Goal: Task Accomplishment & Management: Complete application form

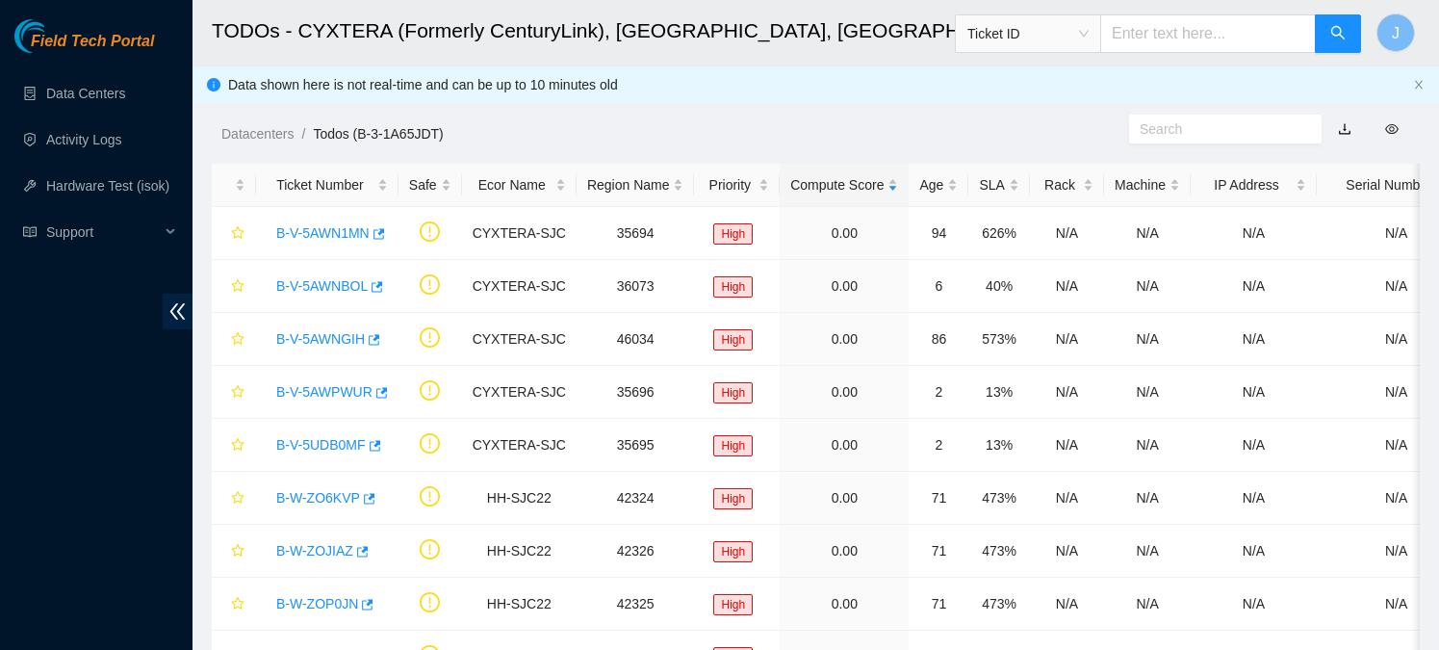
scroll to position [272, 0]
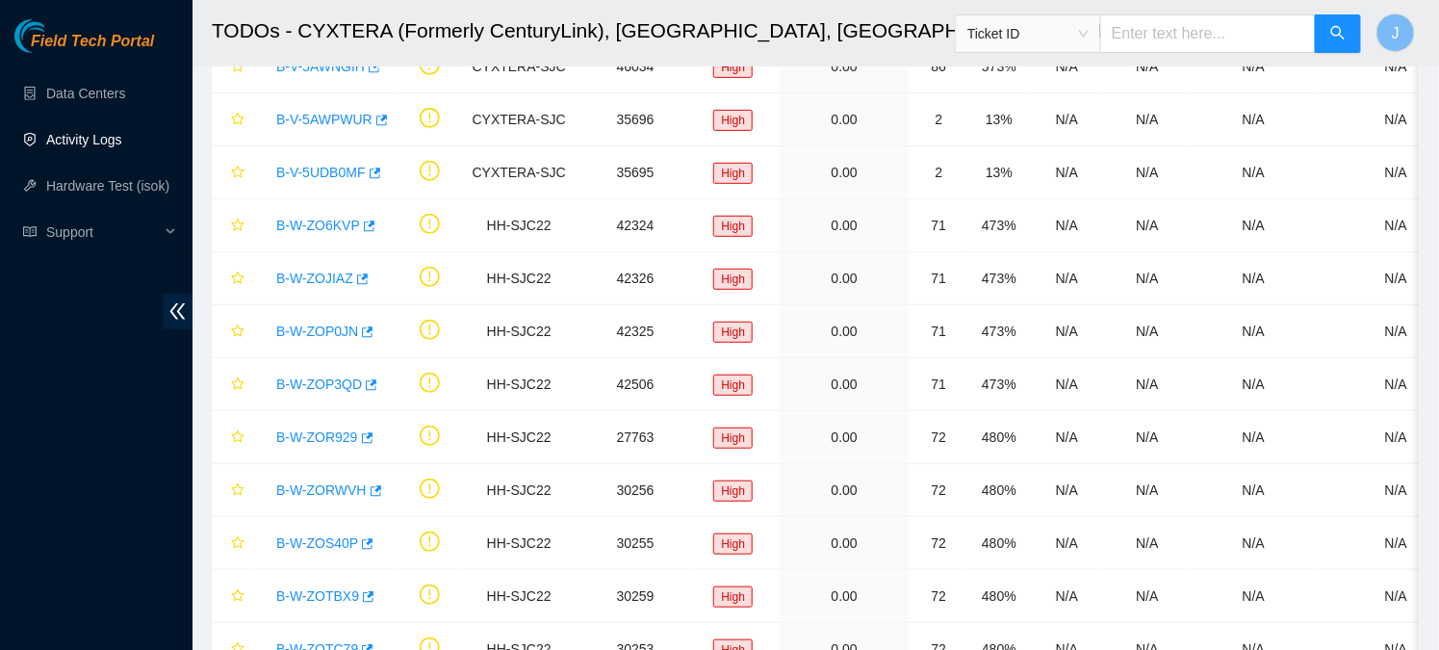
click at [101, 143] on link "Activity Logs" at bounding box center [84, 139] width 76 height 15
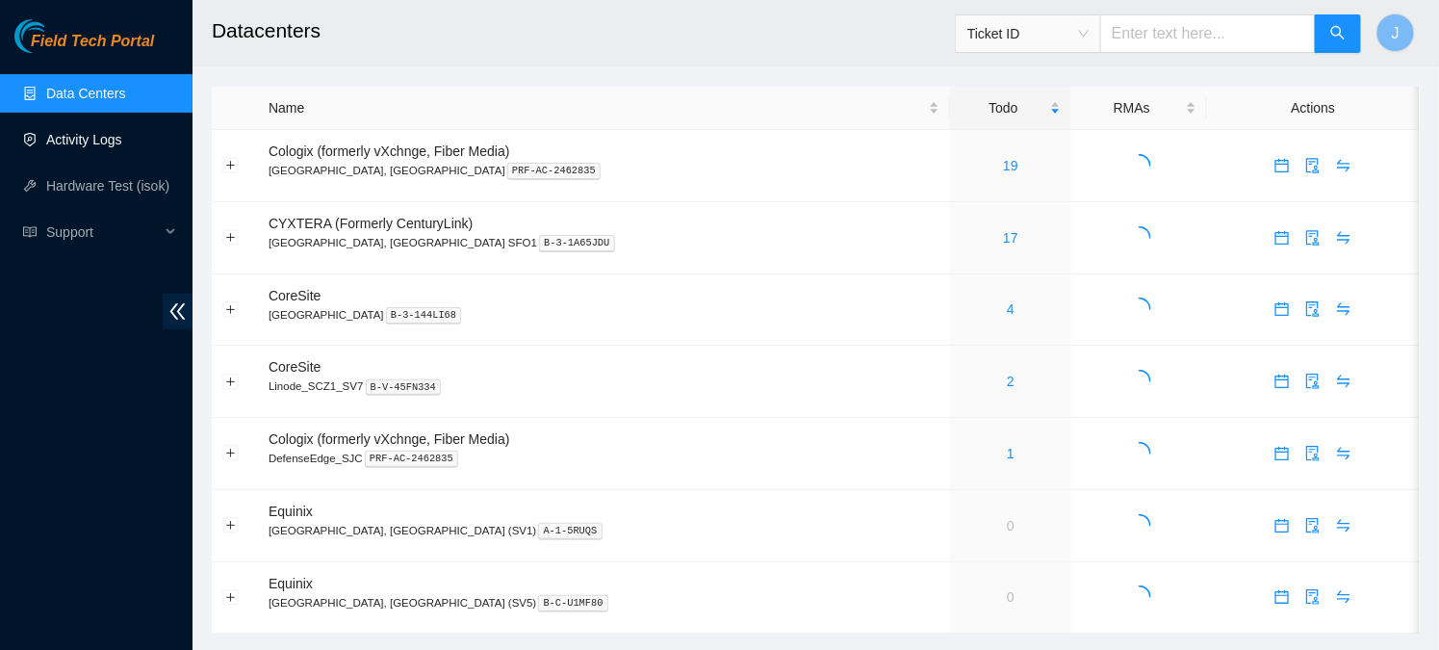
click at [117, 140] on link "Activity Logs" at bounding box center [84, 139] width 76 height 15
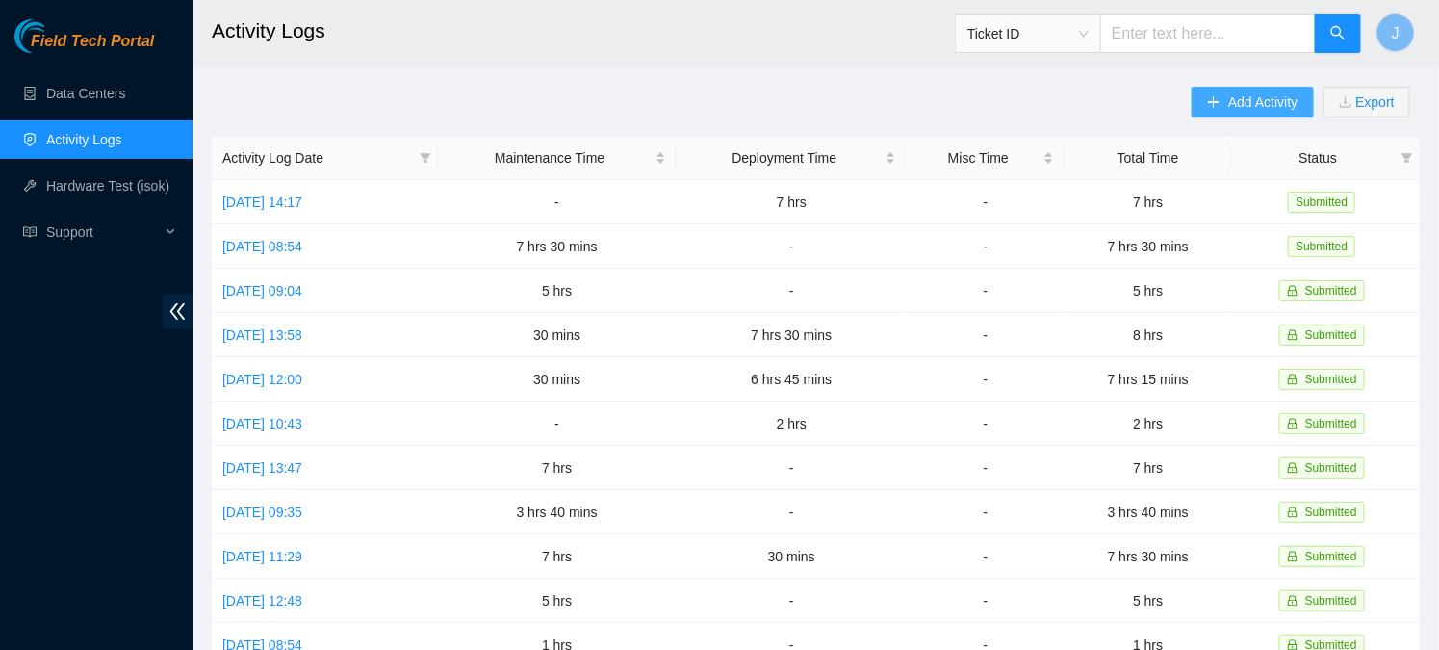
click at [1235, 106] on span "Add Activity" at bounding box center [1262, 101] width 69 height 21
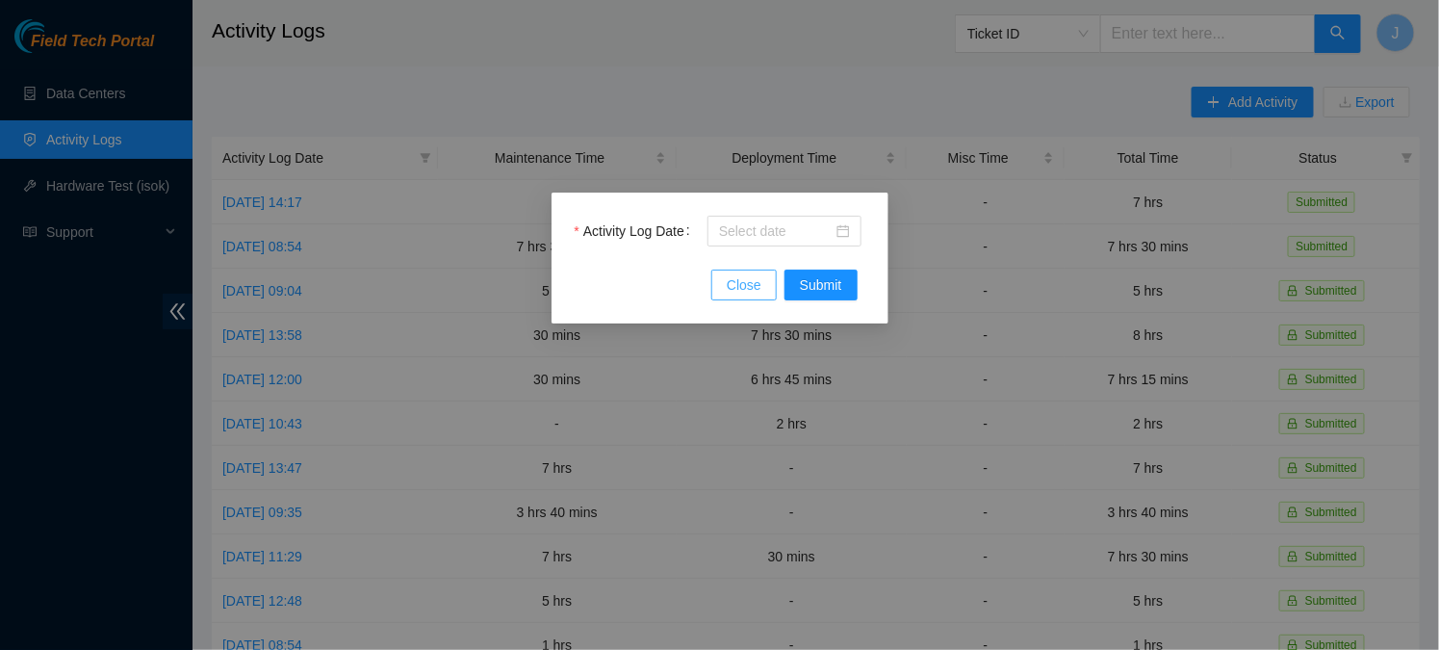
click at [755, 276] on span "Close" at bounding box center [744, 284] width 35 height 21
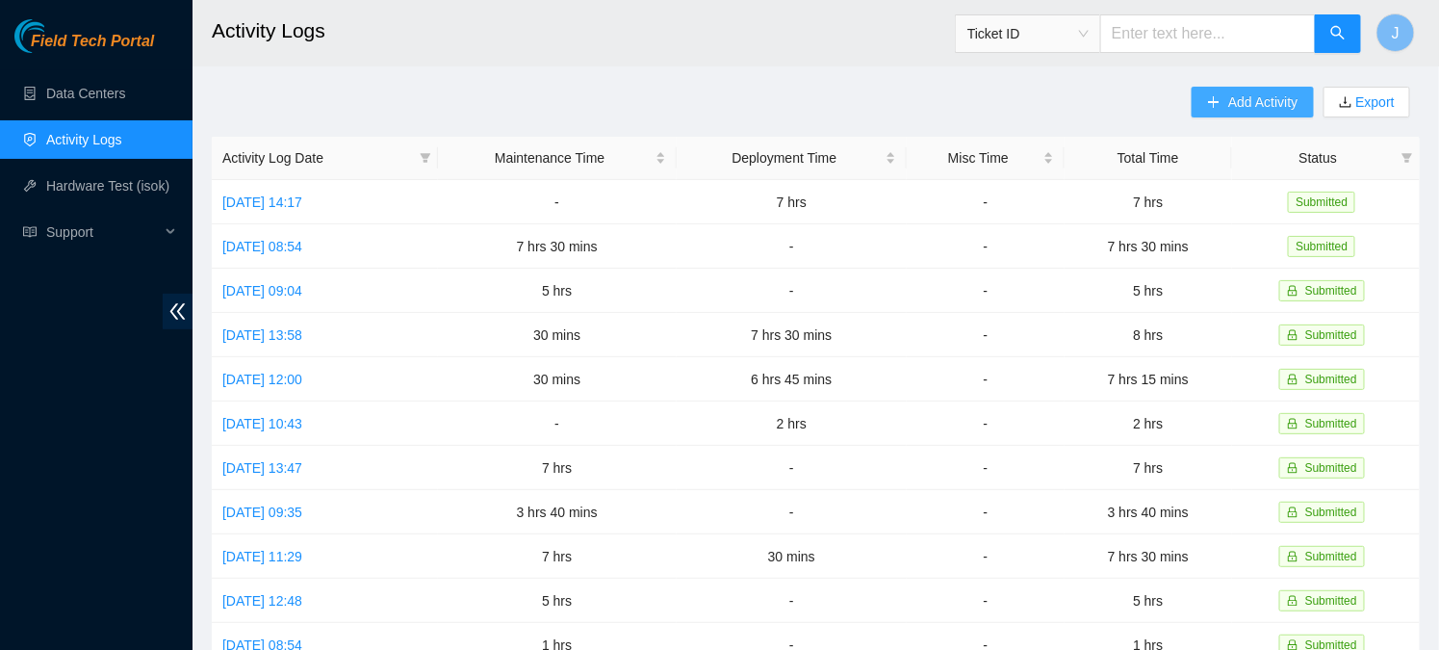
click at [1260, 93] on span "Add Activity" at bounding box center [1262, 101] width 69 height 21
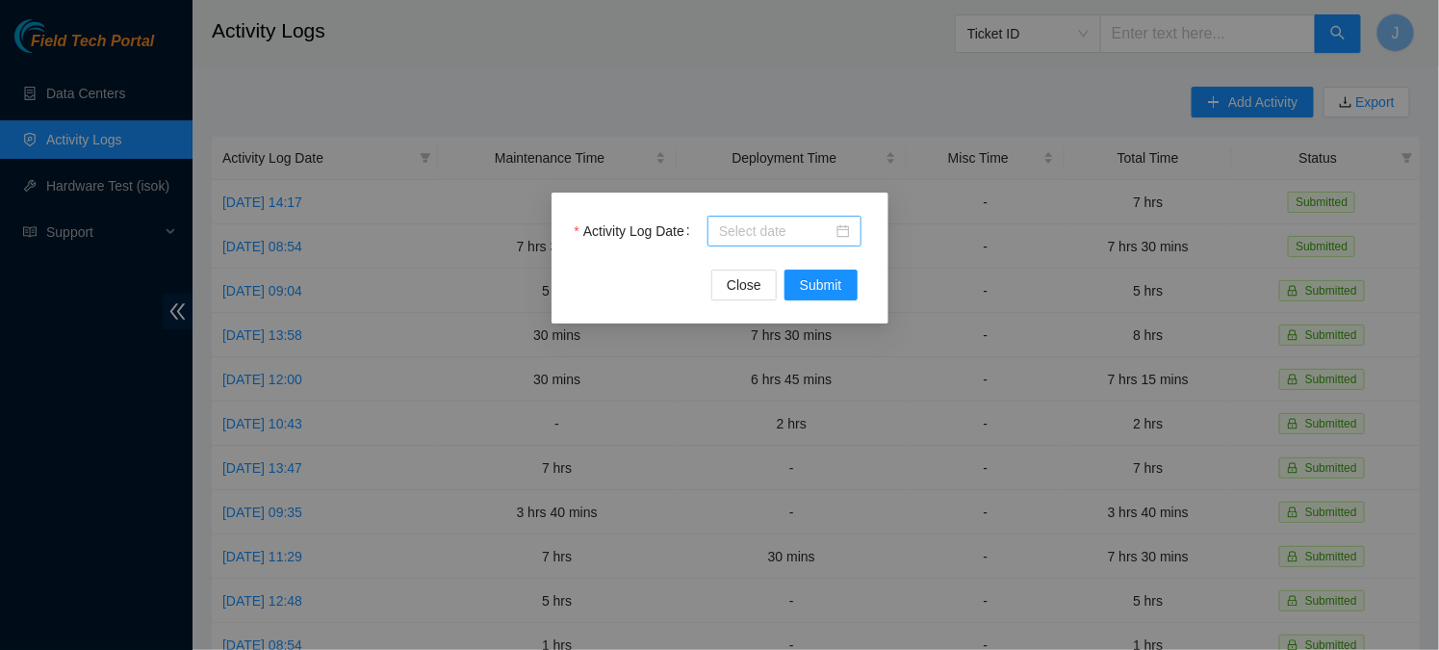
click at [837, 231] on div at bounding box center [784, 230] width 131 height 21
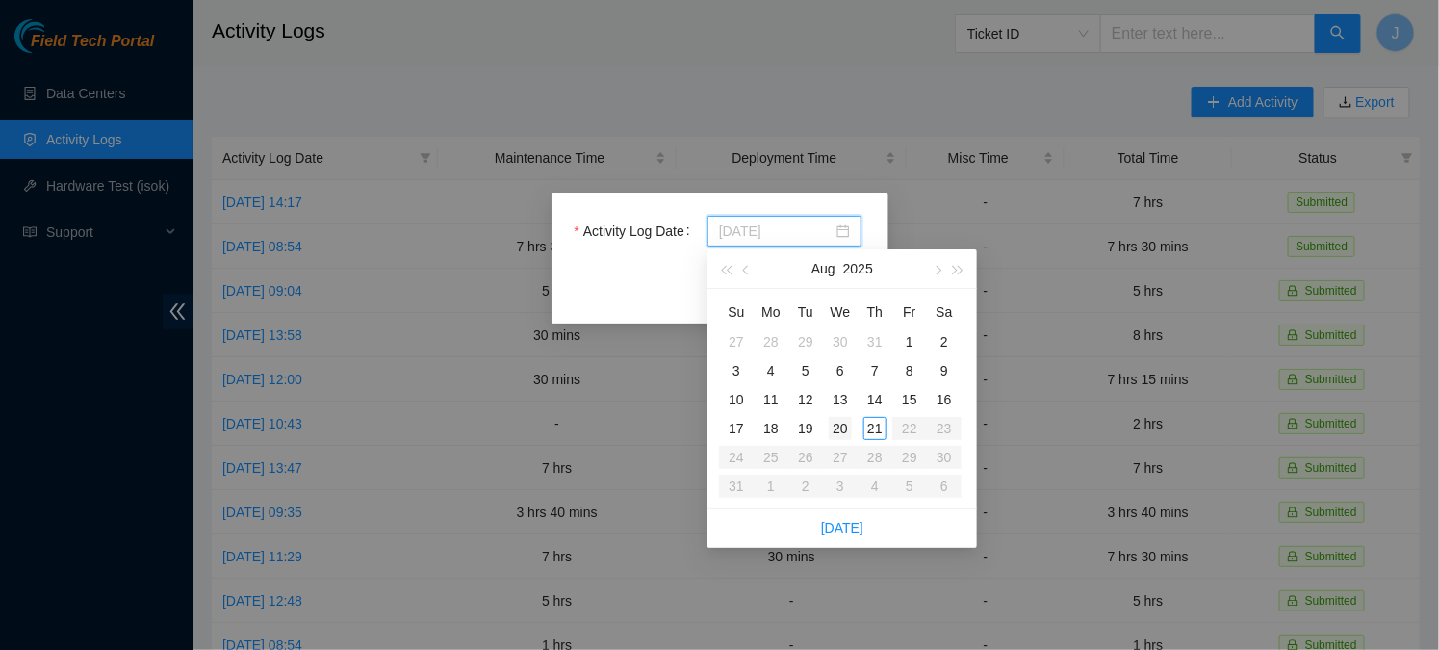
type input "2025-08-20"
click at [840, 427] on div "20" at bounding box center [840, 428] width 23 height 23
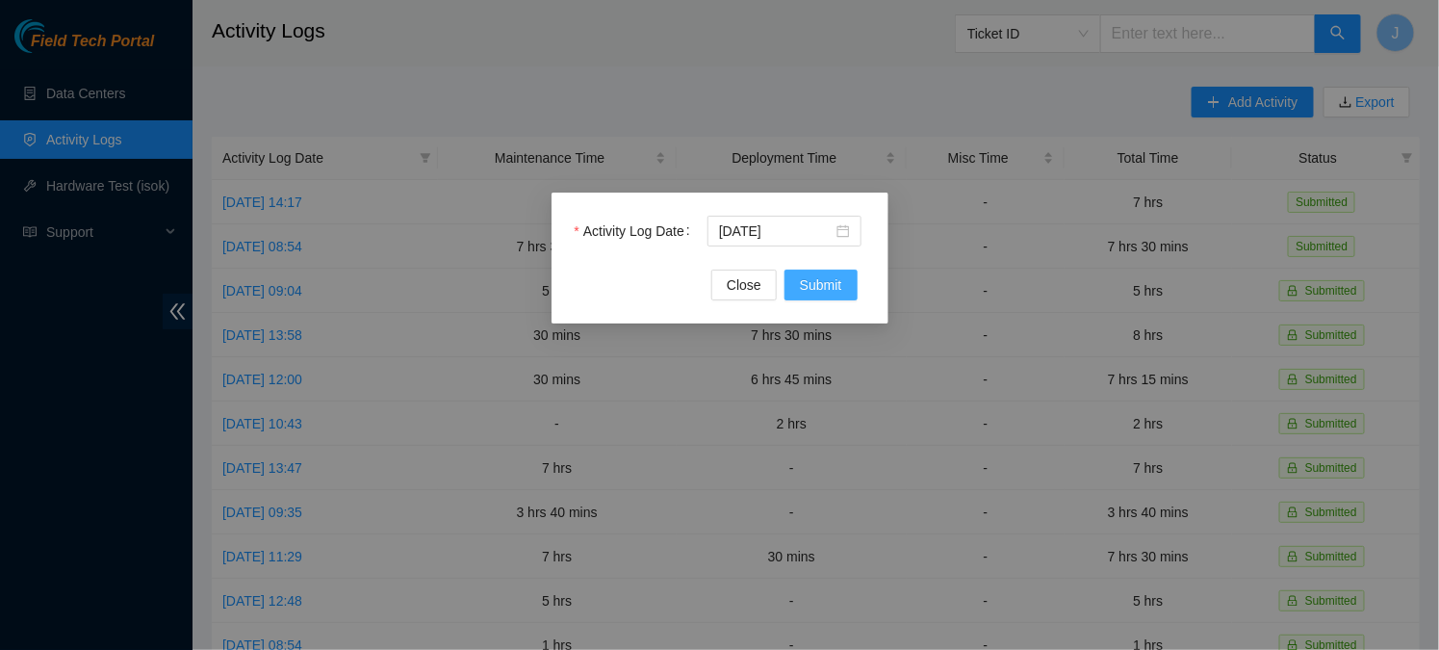
click at [814, 292] on span "Submit" at bounding box center [821, 284] width 42 height 21
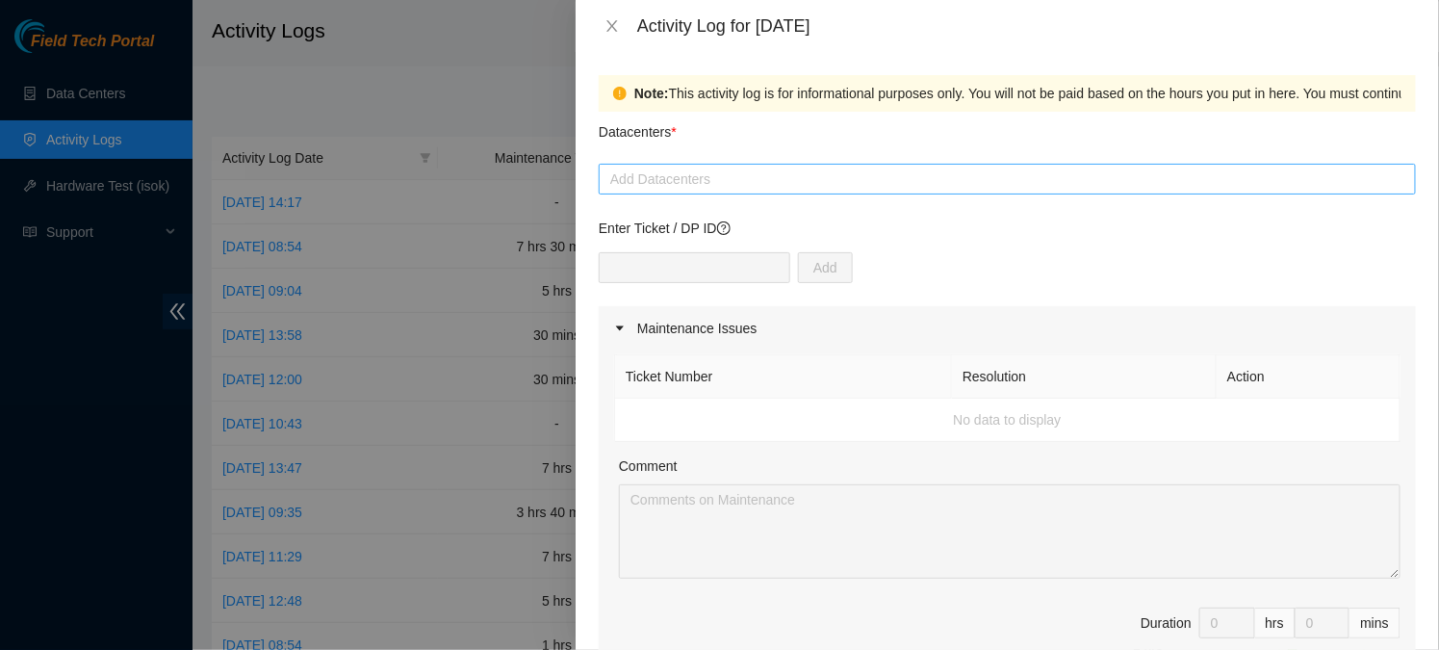
click at [777, 184] on div at bounding box center [1006, 178] width 807 height 23
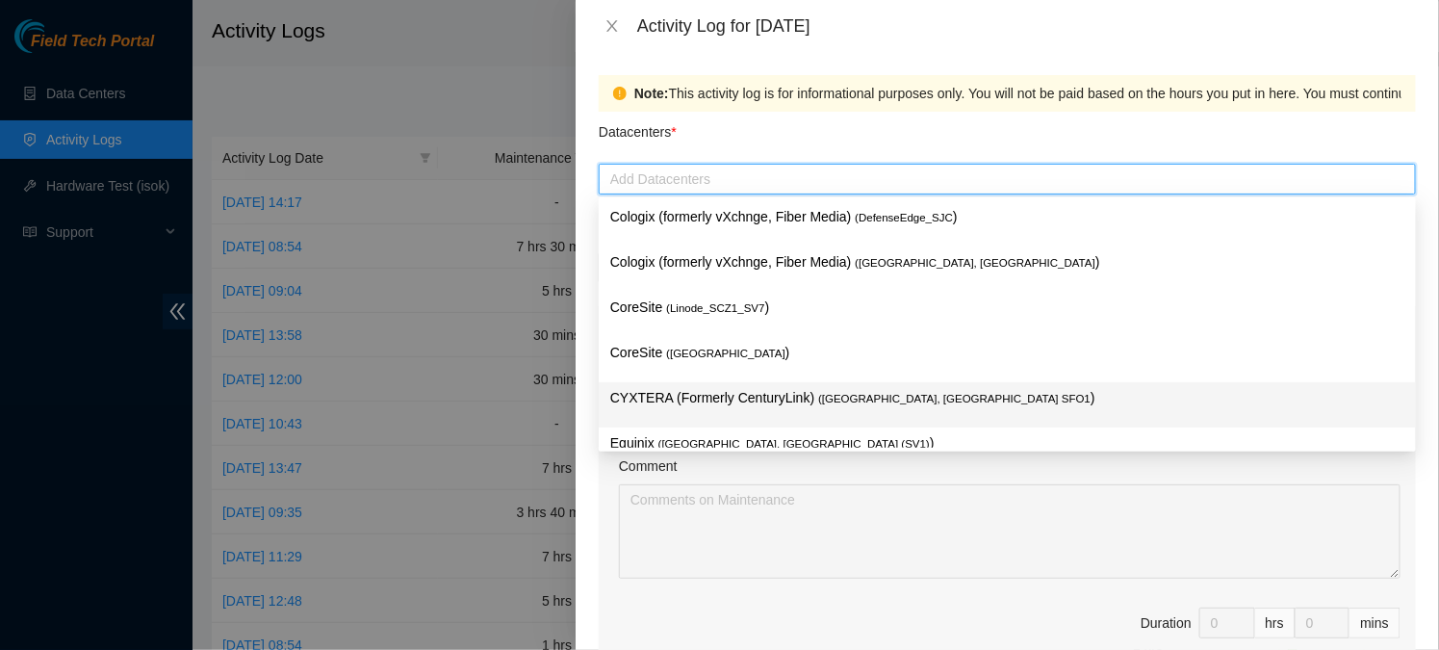
click at [752, 404] on p "CYXTERA (Formerly CenturyLink) ( Santa Clara, CA SFO1 )" at bounding box center [1007, 398] width 794 height 22
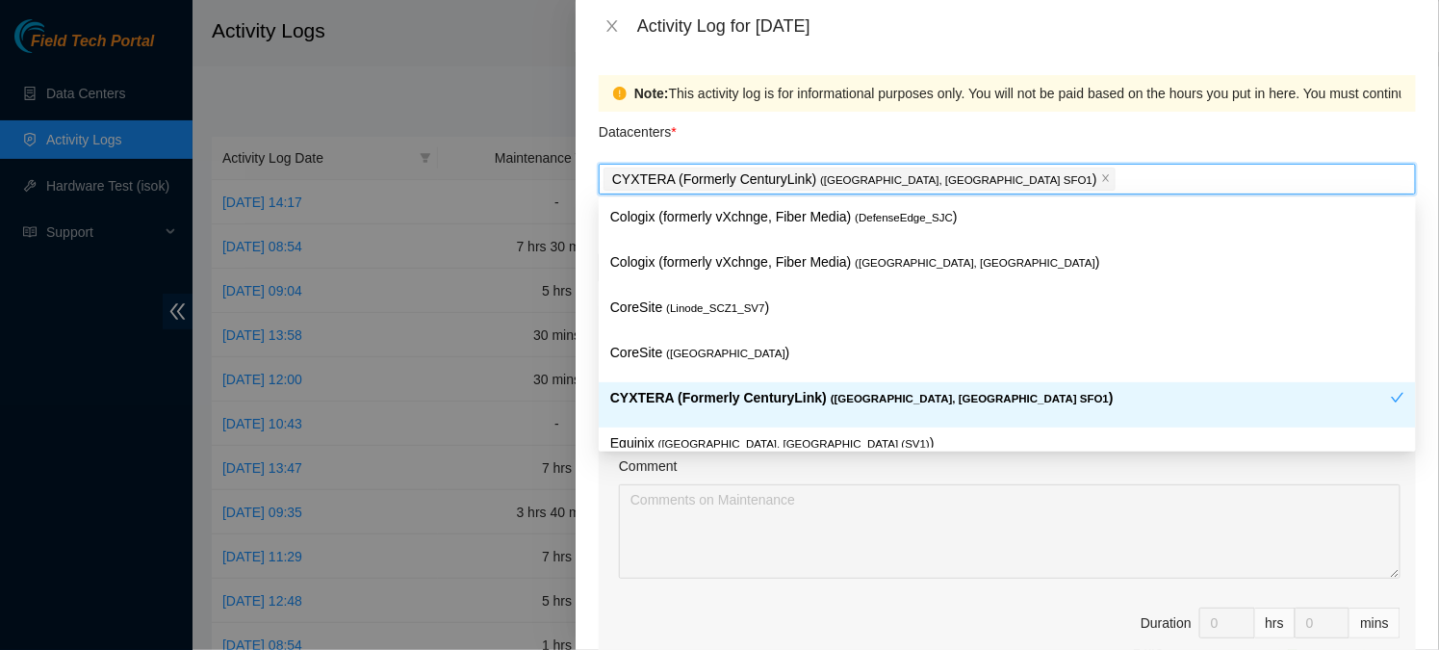
click at [810, 407] on p "CYXTERA (Formerly CenturyLink) ( Santa Clara, CA SFO1 )" at bounding box center [1000, 398] width 781 height 22
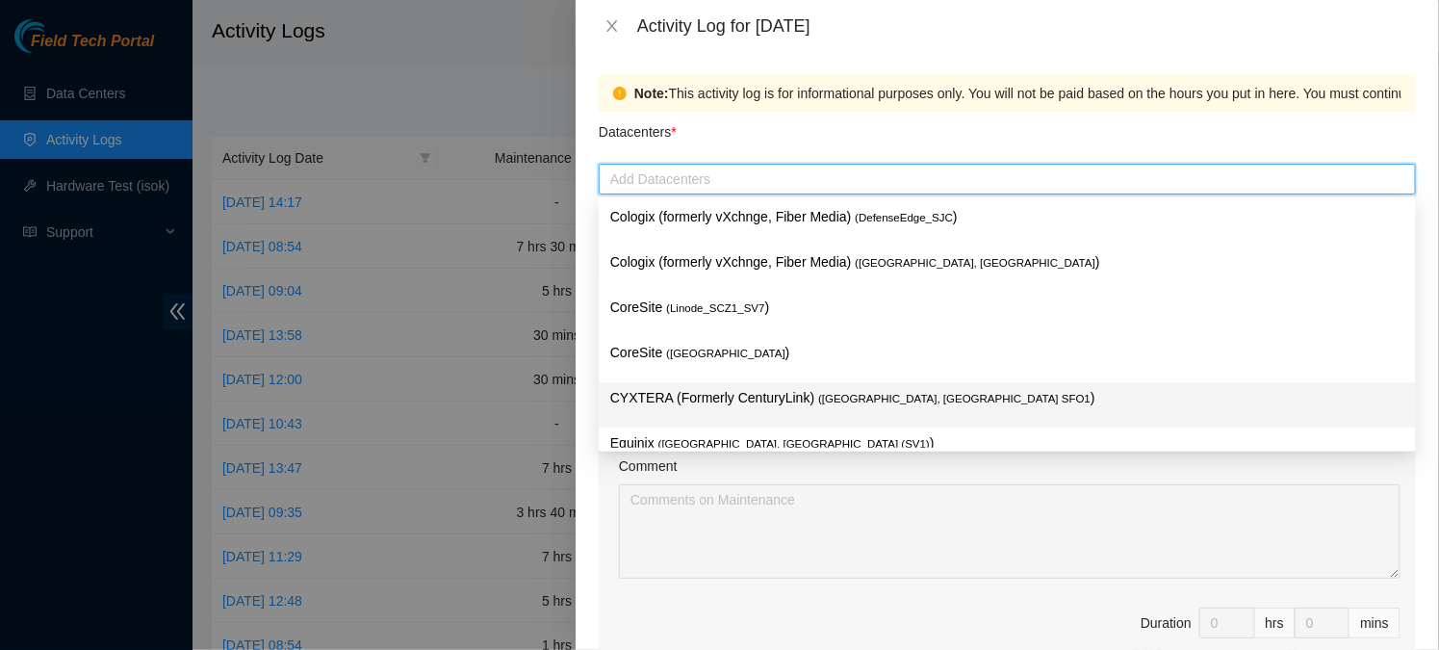
click at [810, 407] on p "CYXTERA (Formerly CenturyLink) ( Santa Clara, CA SFO1 )" at bounding box center [1007, 398] width 794 height 22
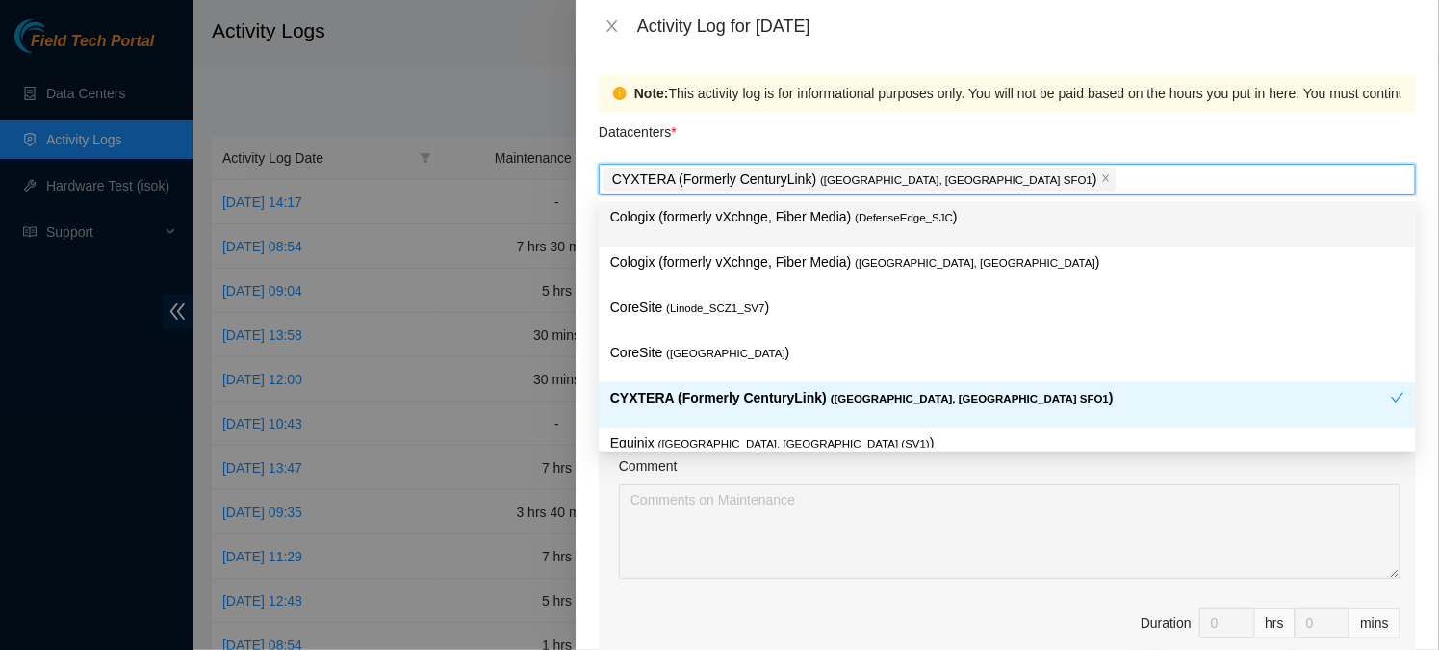
click at [1023, 138] on div "Datacenters *" at bounding box center [1007, 138] width 817 height 52
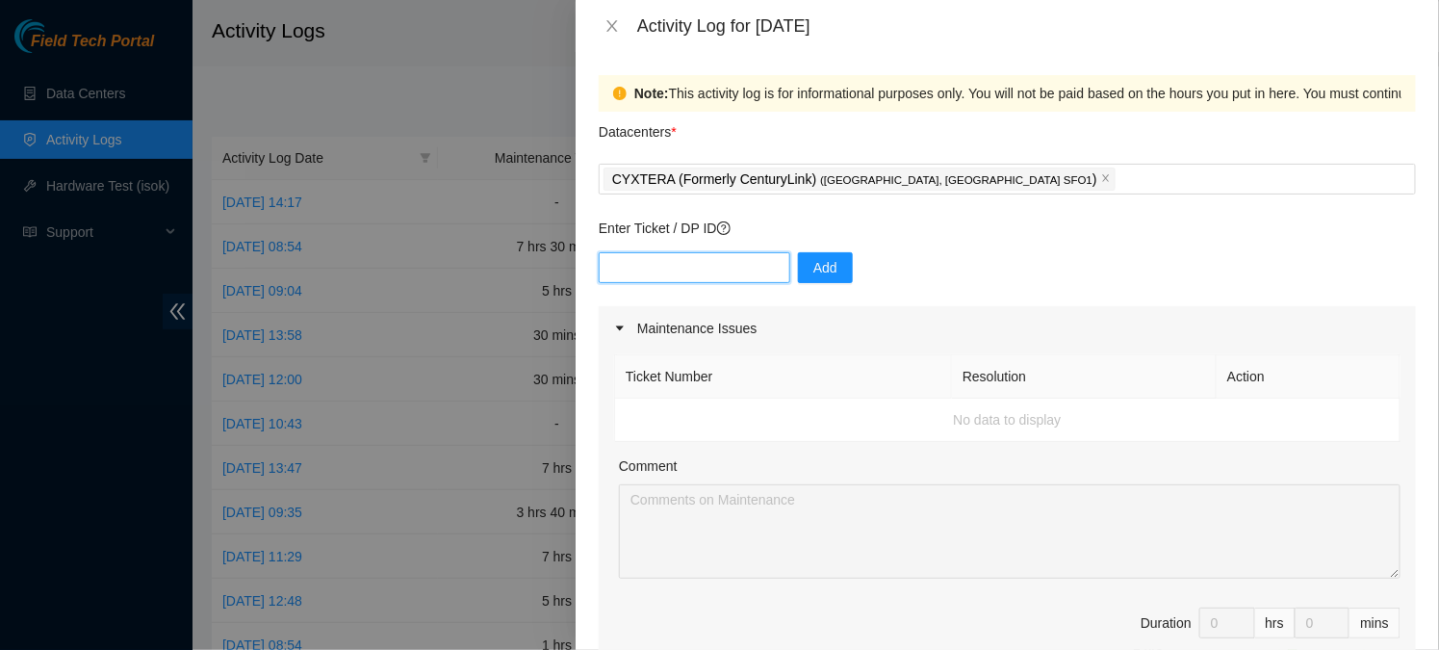
click at [691, 272] on input "text" at bounding box center [695, 267] width 192 height 31
click at [663, 263] on input "text" at bounding box center [695, 267] width 192 height 31
paste input "B-V-5AWNBOL"
type input "B-V-5AWNBOL"
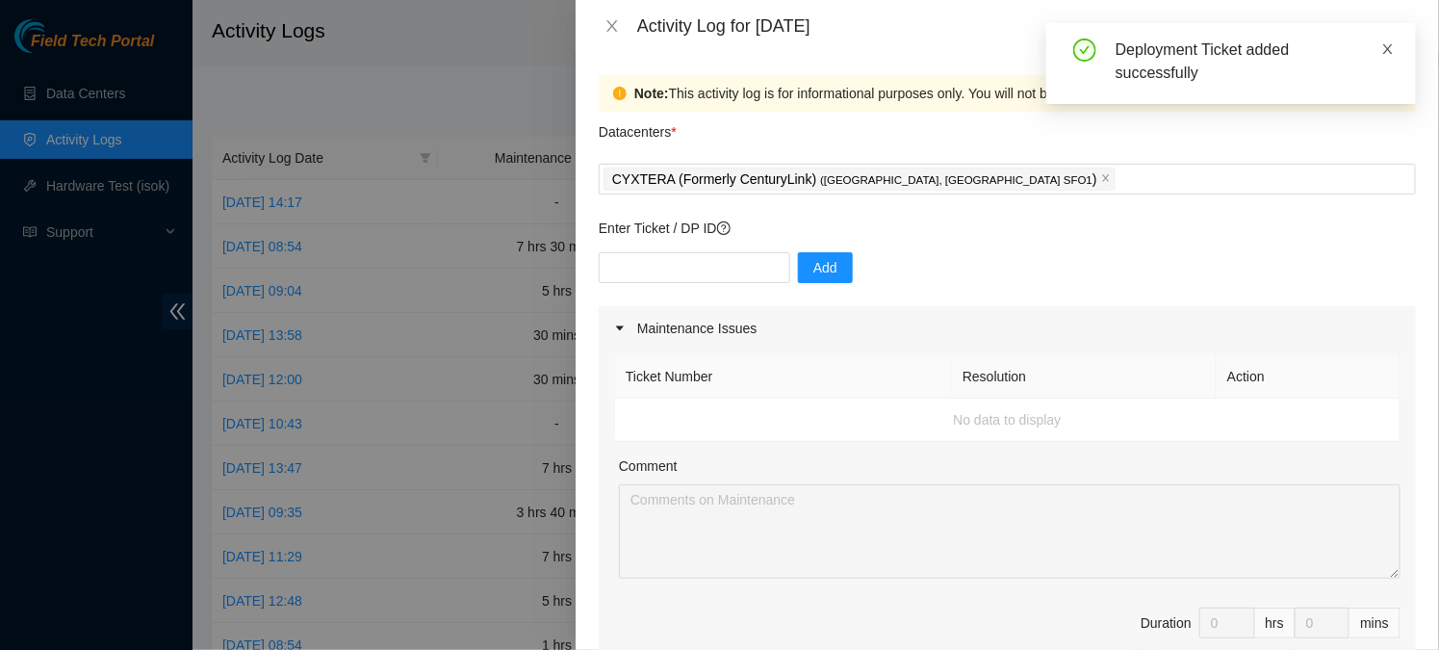
click at [1382, 52] on icon "close" at bounding box center [1387, 48] width 13 height 13
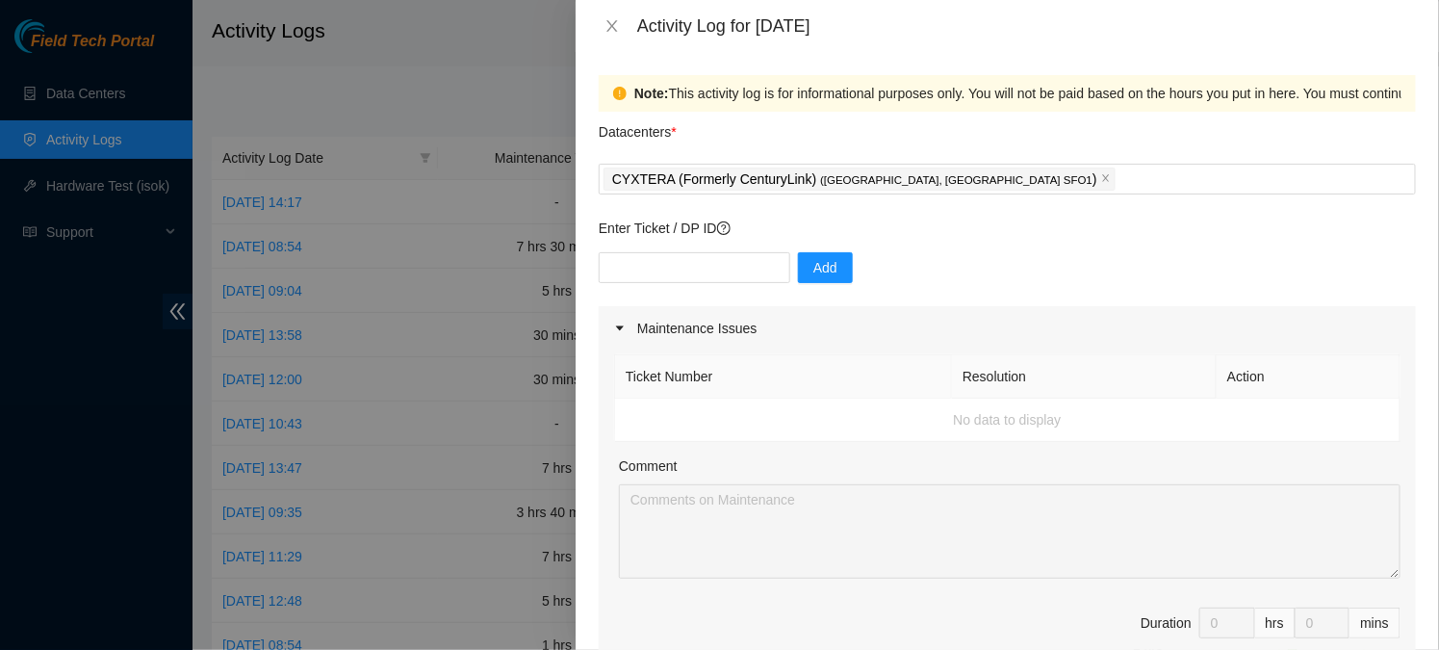
click at [664, 413] on td "No data to display" at bounding box center [1007, 419] width 785 height 43
click at [681, 269] on input "text" at bounding box center [695, 267] width 192 height 31
paste input "B-V-5AWNBOL"
type input "B-V-5AWNBOL"
click at [682, 331] on div "Maintenance Issues" at bounding box center [1007, 328] width 817 height 44
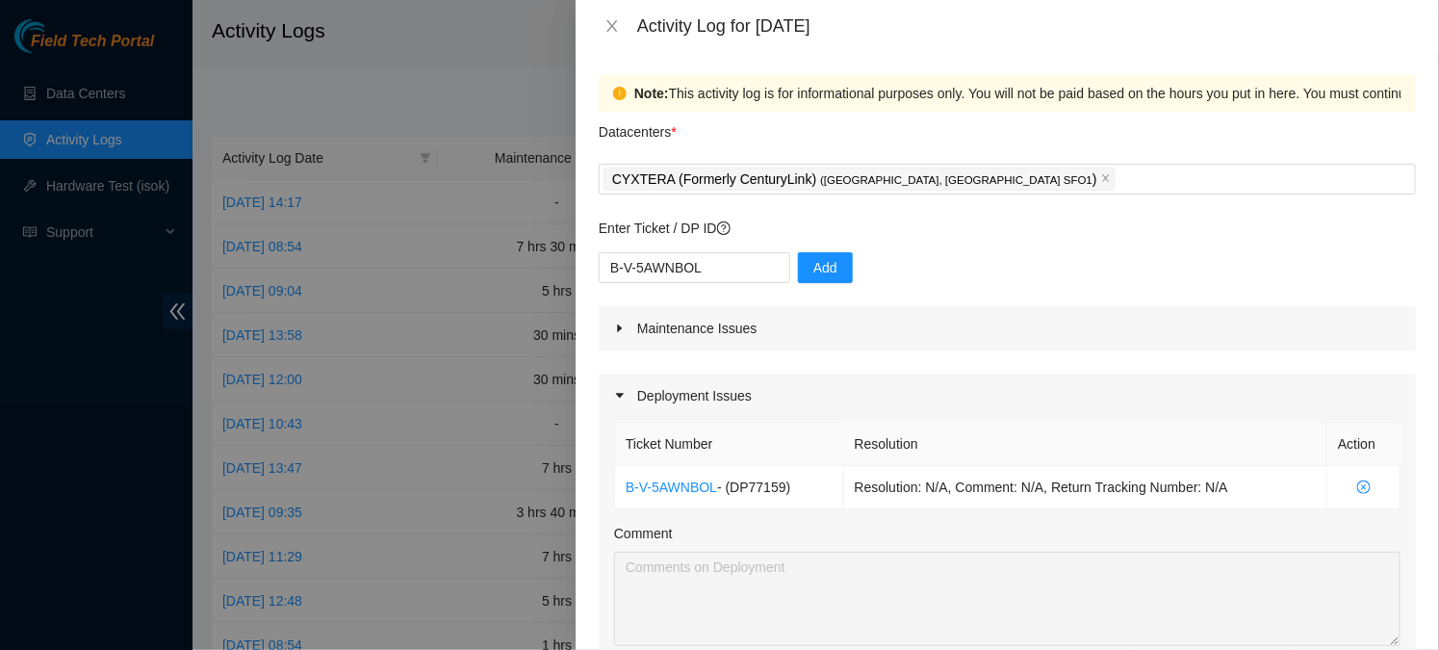
click at [682, 331] on div "Maintenance Issues" at bounding box center [1007, 328] width 817 height 44
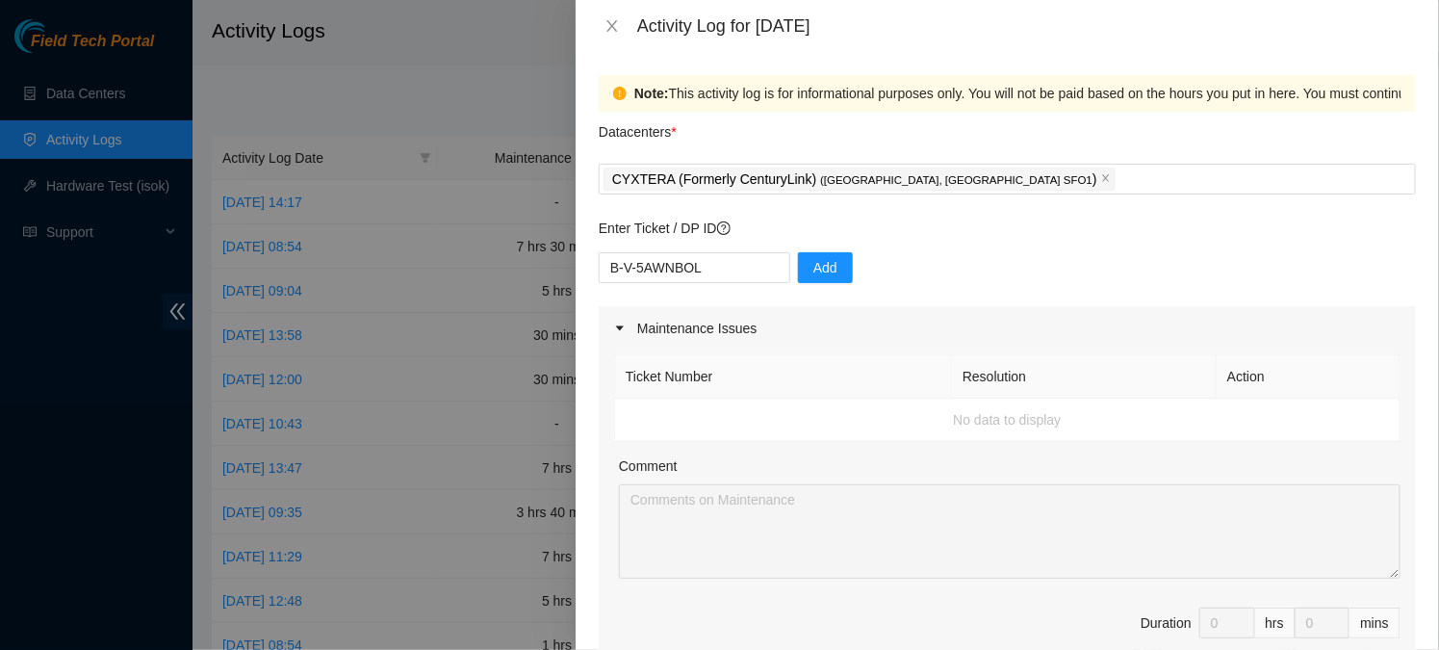
click at [682, 331] on div "Maintenance Issues" at bounding box center [1007, 328] width 817 height 44
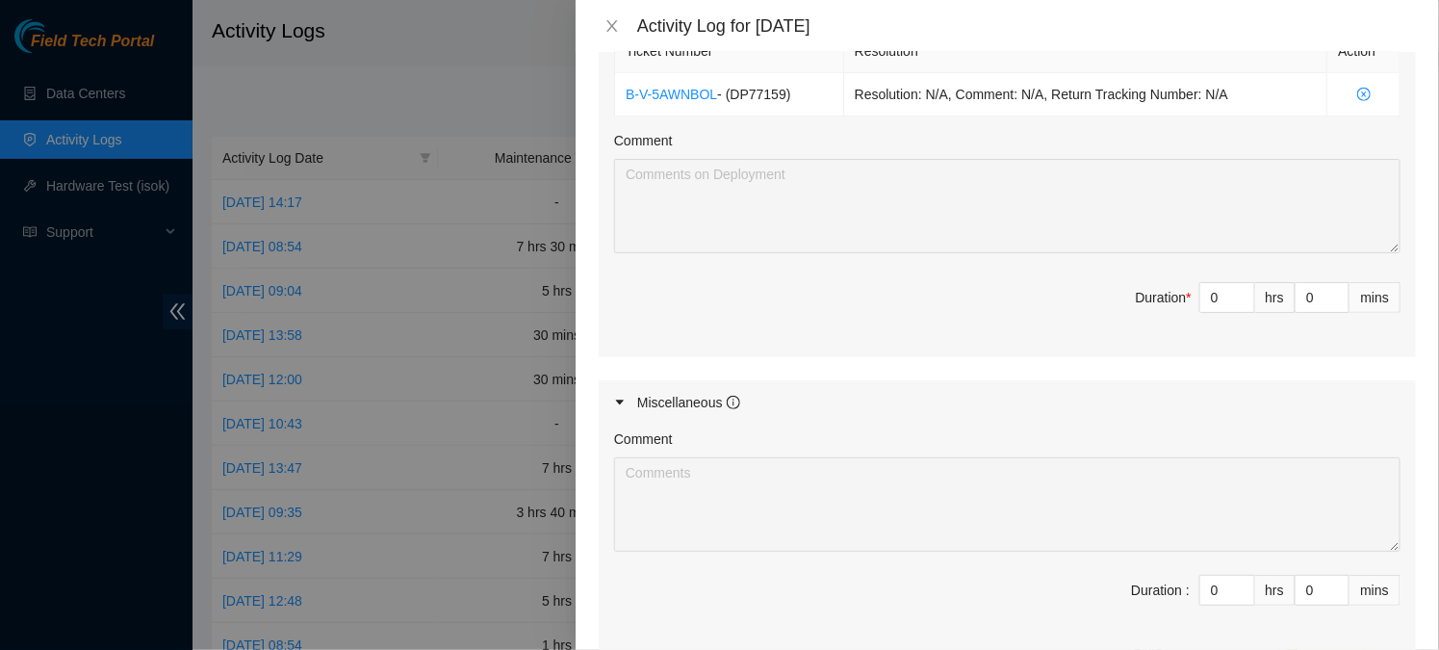
click at [669, 398] on div "Miscellaneous" at bounding box center [688, 402] width 103 height 21
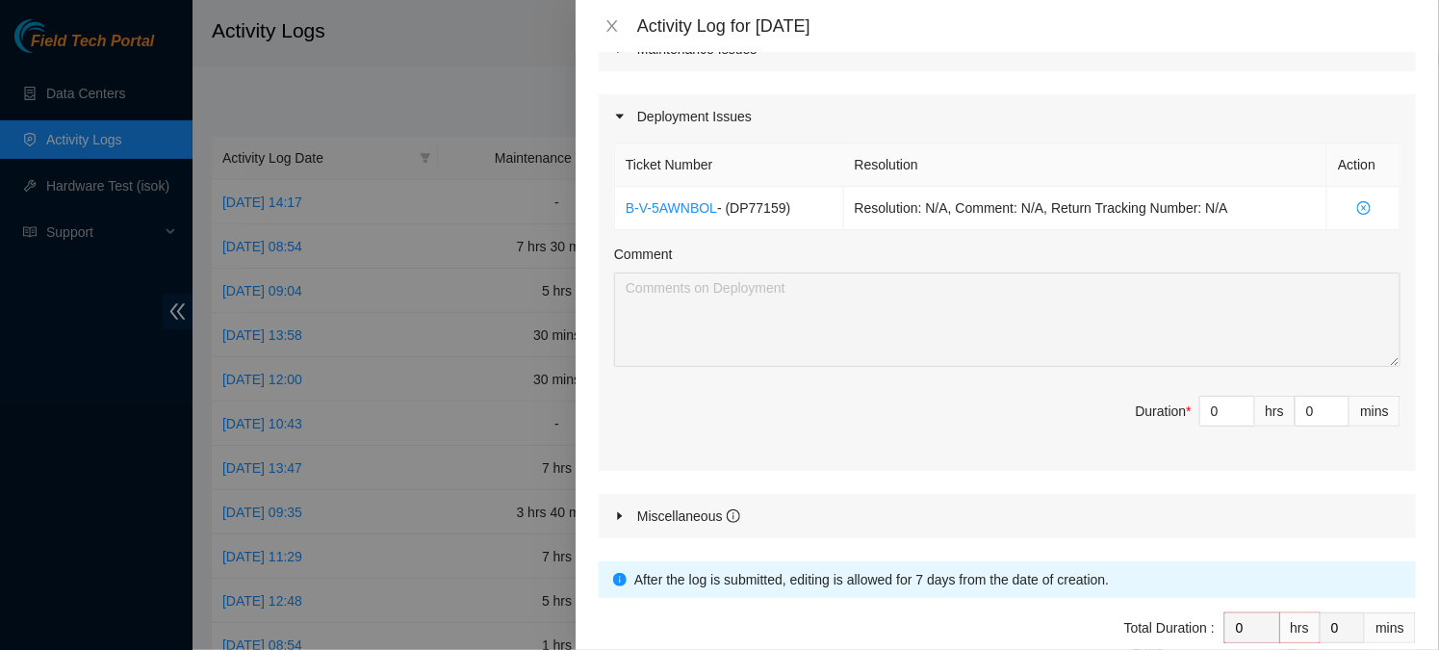
scroll to position [276, 0]
click at [1223, 409] on input "0" at bounding box center [1227, 413] width 54 height 29
type input "5"
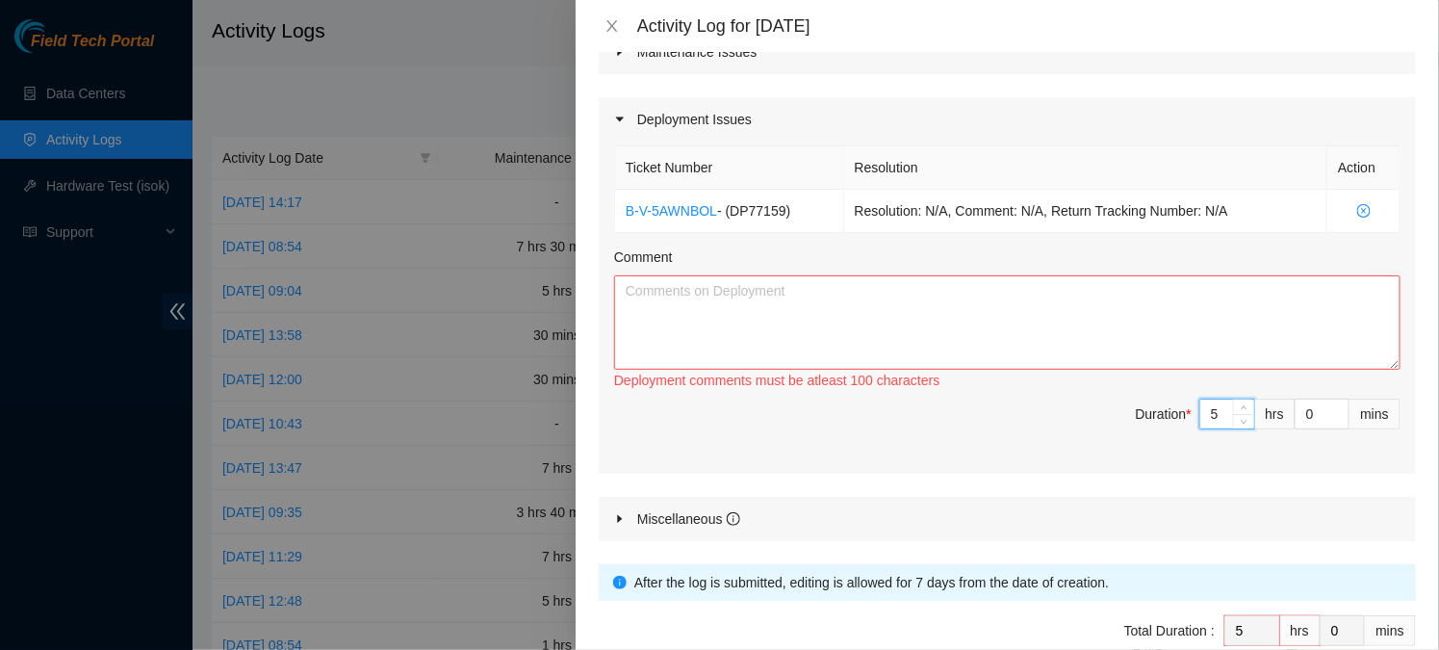
type input "5"
click at [1007, 290] on textarea "Comment" at bounding box center [1007, 322] width 786 height 94
click at [681, 326] on textarea "Removed pallet from storage. Set servers evenly in two columns. Switches set on…" at bounding box center [1007, 322] width 786 height 94
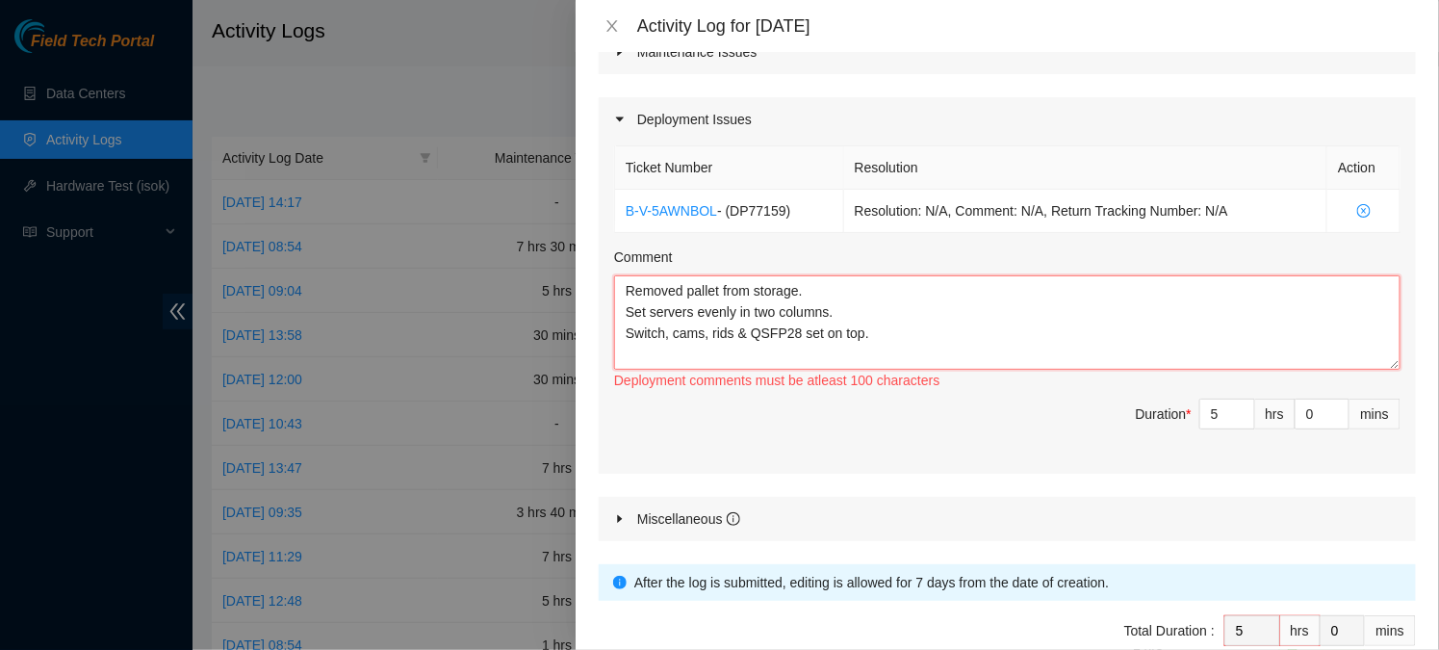
drag, startPoint x: 807, startPoint y: 334, endPoint x: 673, endPoint y: 329, distance: 134.8
click at [673, 329] on textarea "Removed pallet from storage. Set servers evenly in two columns. Switch, cams, r…" at bounding box center [1007, 322] width 786 height 94
click at [737, 324] on textarea "Removed pallet from storage. Set servers evenly in two columns. Switch set on t…" at bounding box center [1007, 322] width 786 height 94
paste textarea "cams, rids & QSFP28"
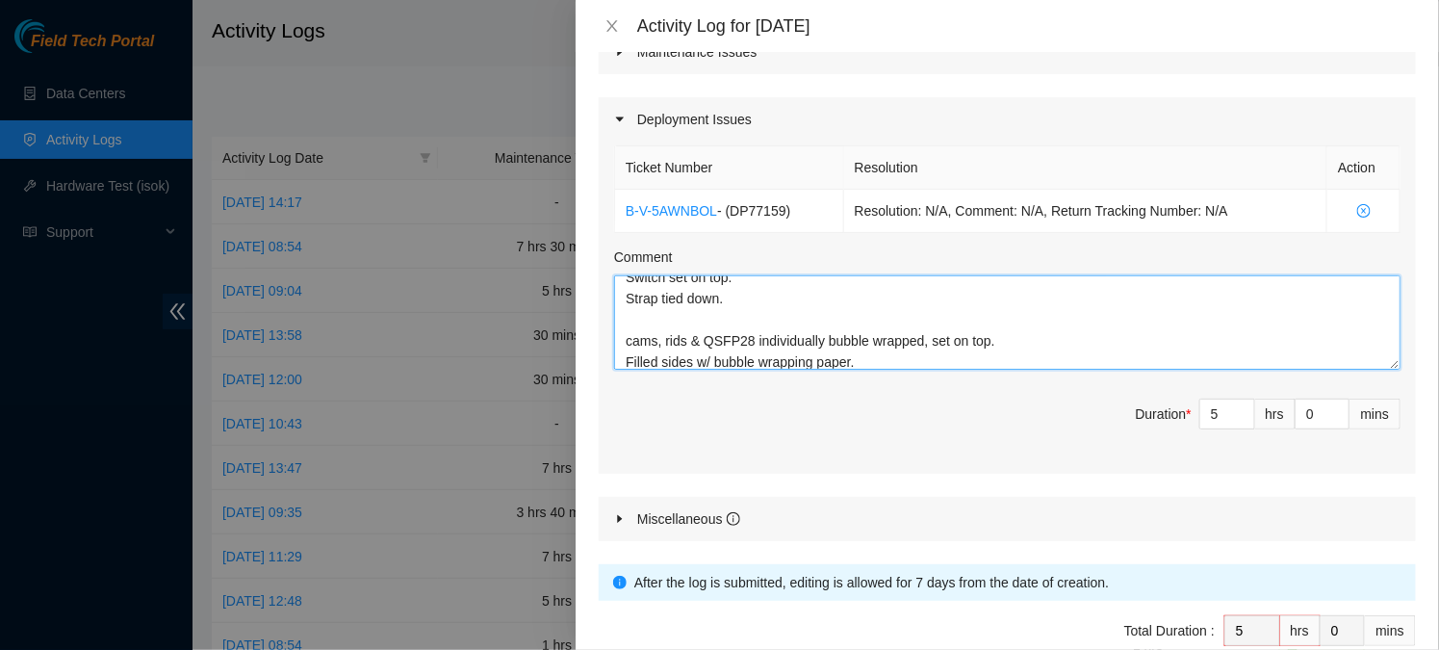
scroll to position [78, 0]
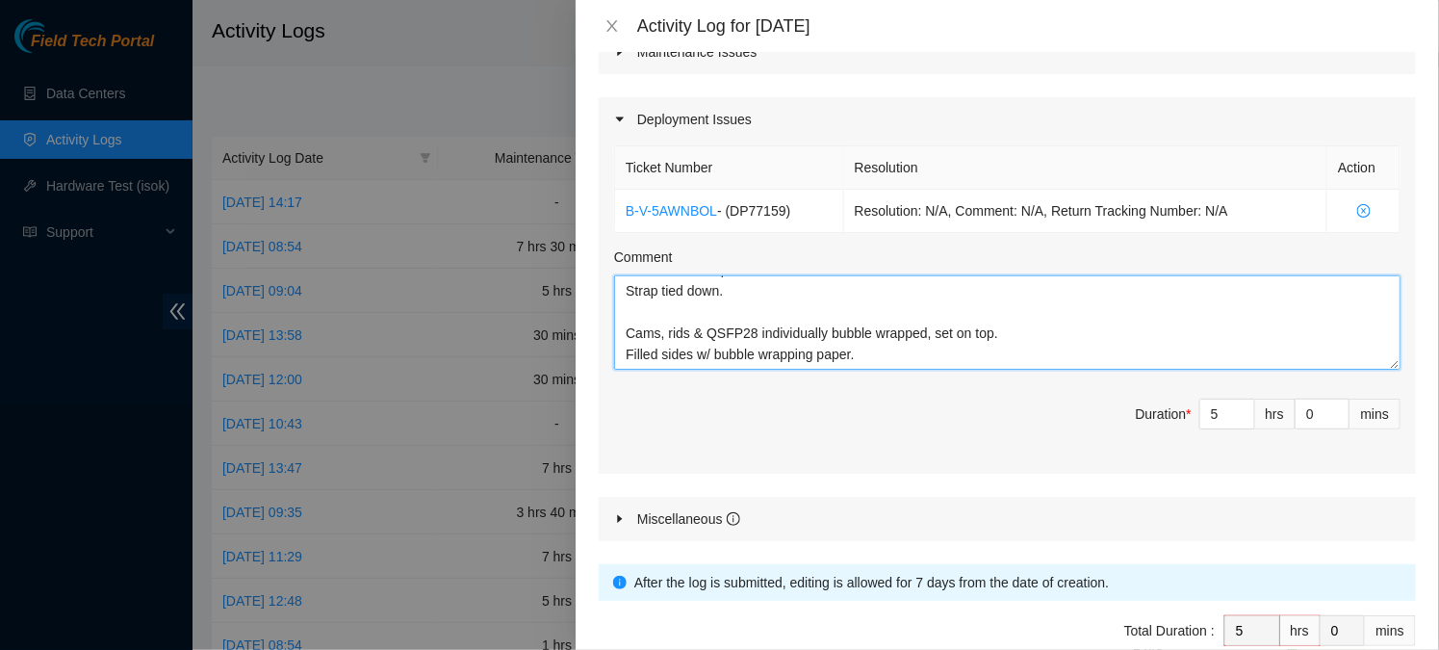
click at [657, 351] on textarea "Removed pallet from storage. Set servers evenly in two columns. Switch set on t…" at bounding box center [1007, 322] width 786 height 94
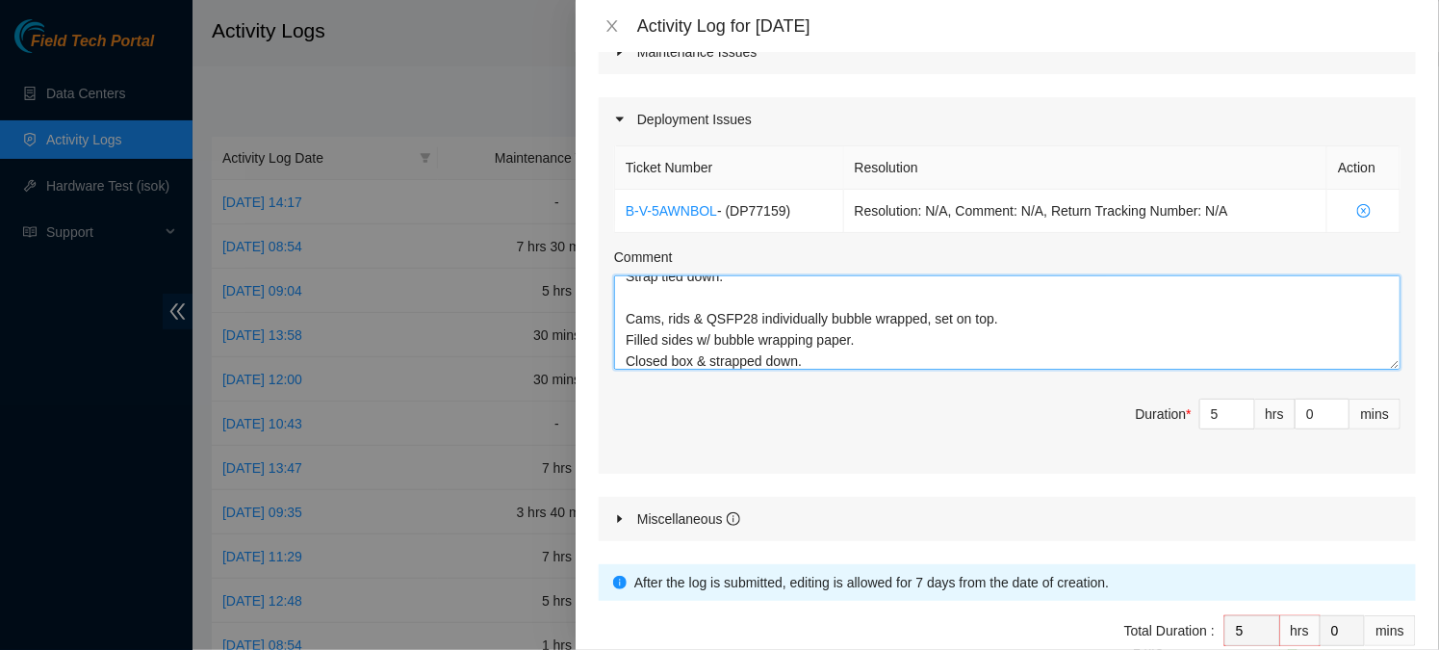
scroll to position [98, 0]
click at [802, 359] on textarea "Removed pallet from storage. Set servers evenly in two columns. Switch set on t…" at bounding box center [1007, 322] width 786 height 94
click at [858, 360] on textarea "Removed pallet from storage. Set servers evenly in two columns. Switch set on t…" at bounding box center [1007, 322] width 786 height 94
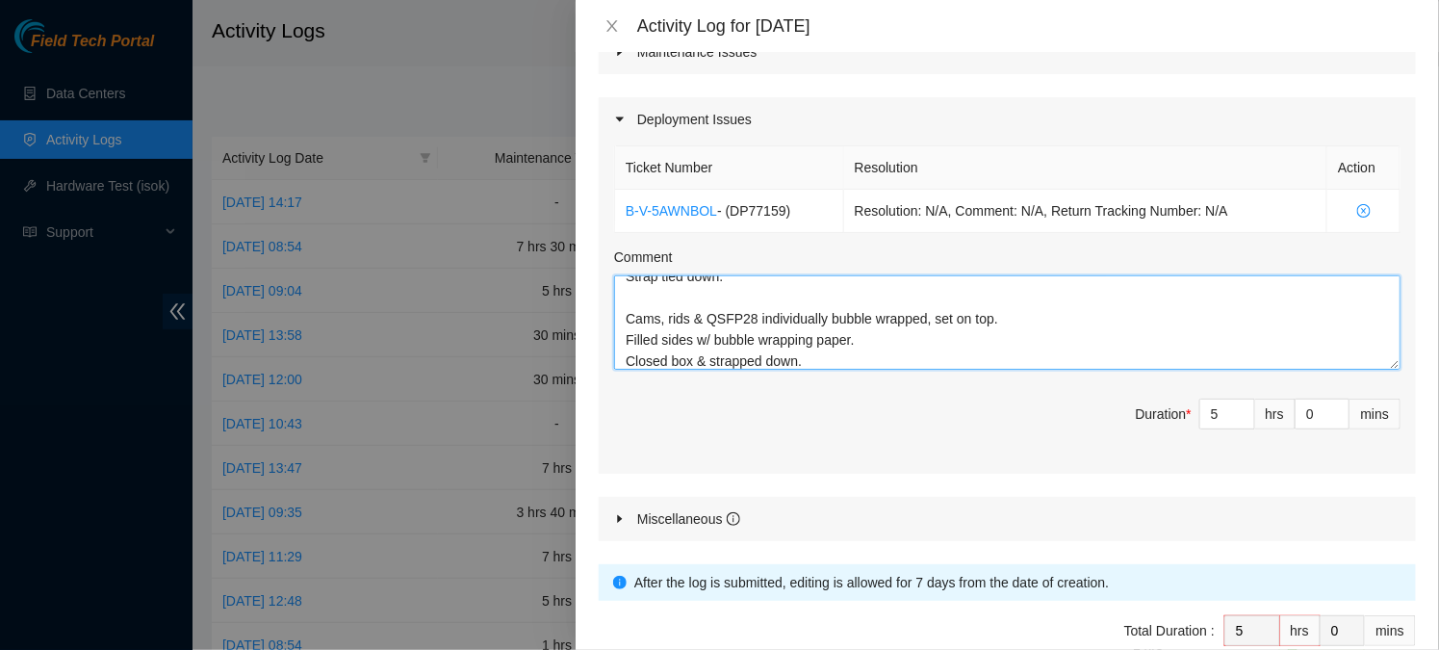
scroll to position [0, 0]
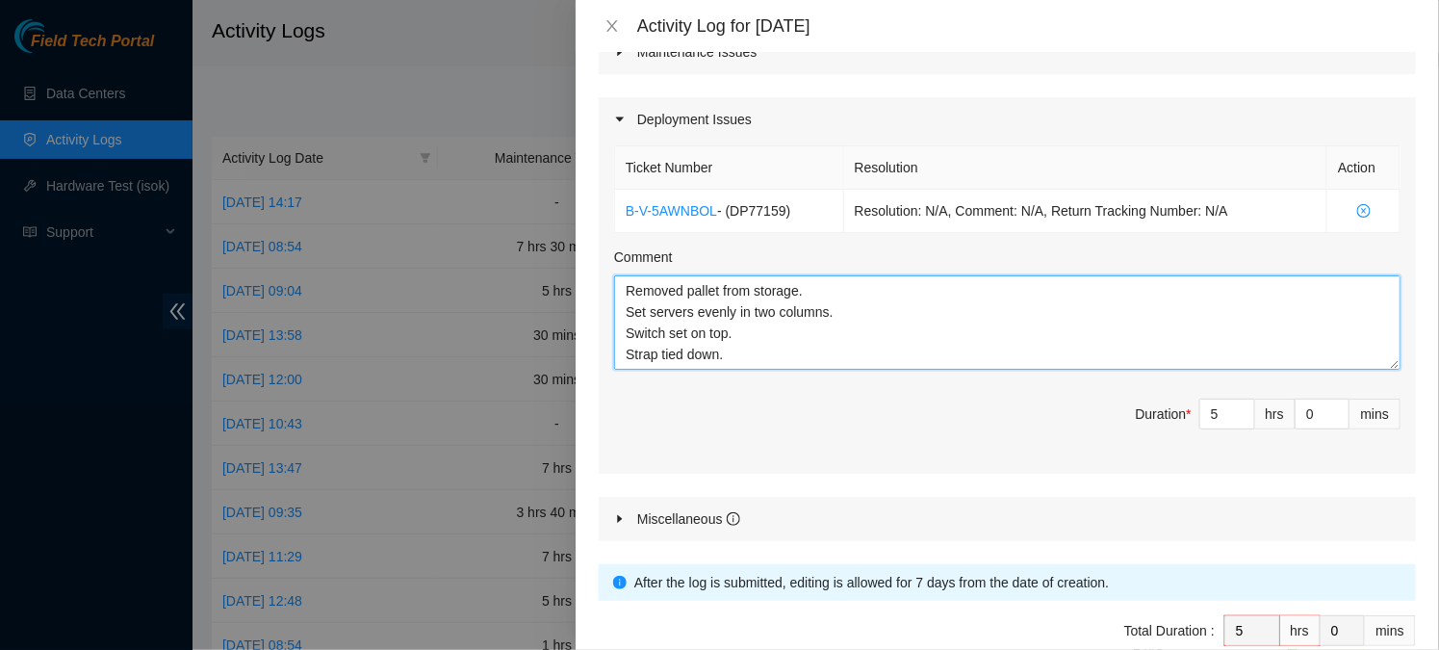
click at [975, 332] on textarea "Removed pallet from storage. Set servers evenly in two columns. Switch set on t…" at bounding box center [1007, 322] width 786 height 94
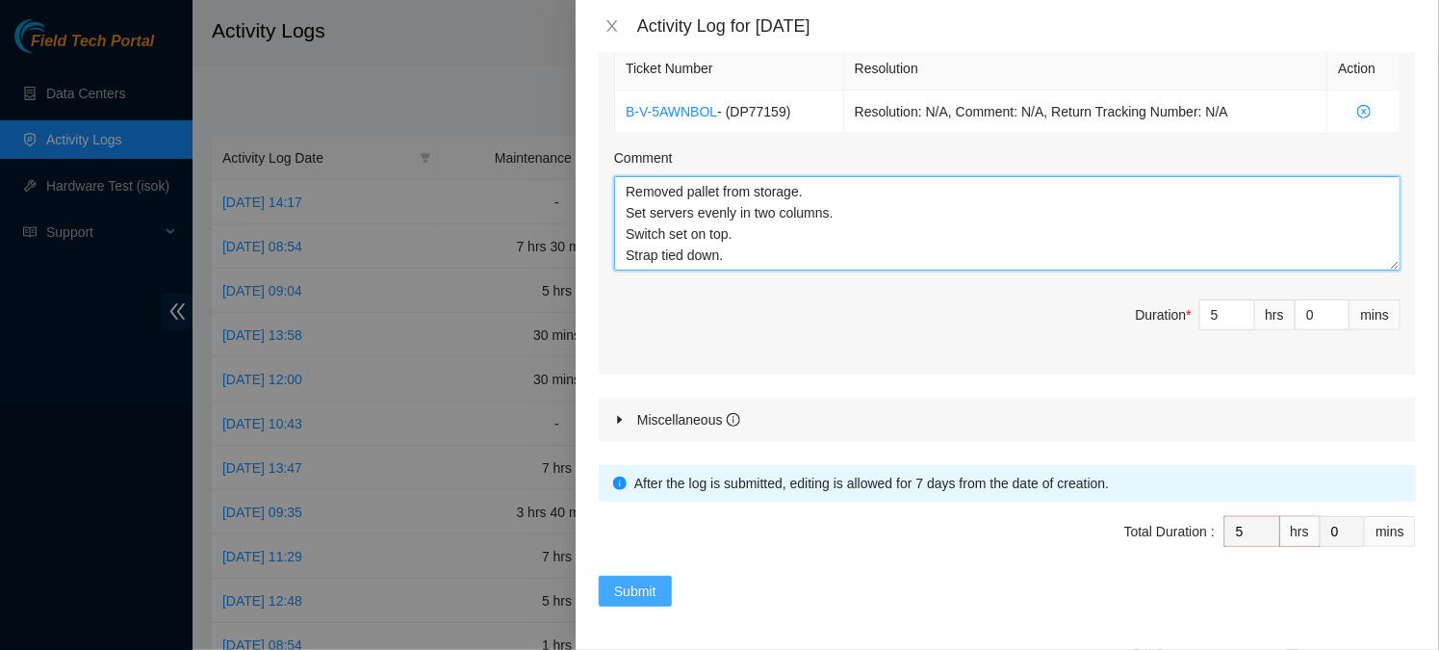
type textarea "Removed pallet from storage. Set servers evenly in two columns. Switch set on t…"
click at [644, 583] on span "Submit" at bounding box center [635, 590] width 42 height 21
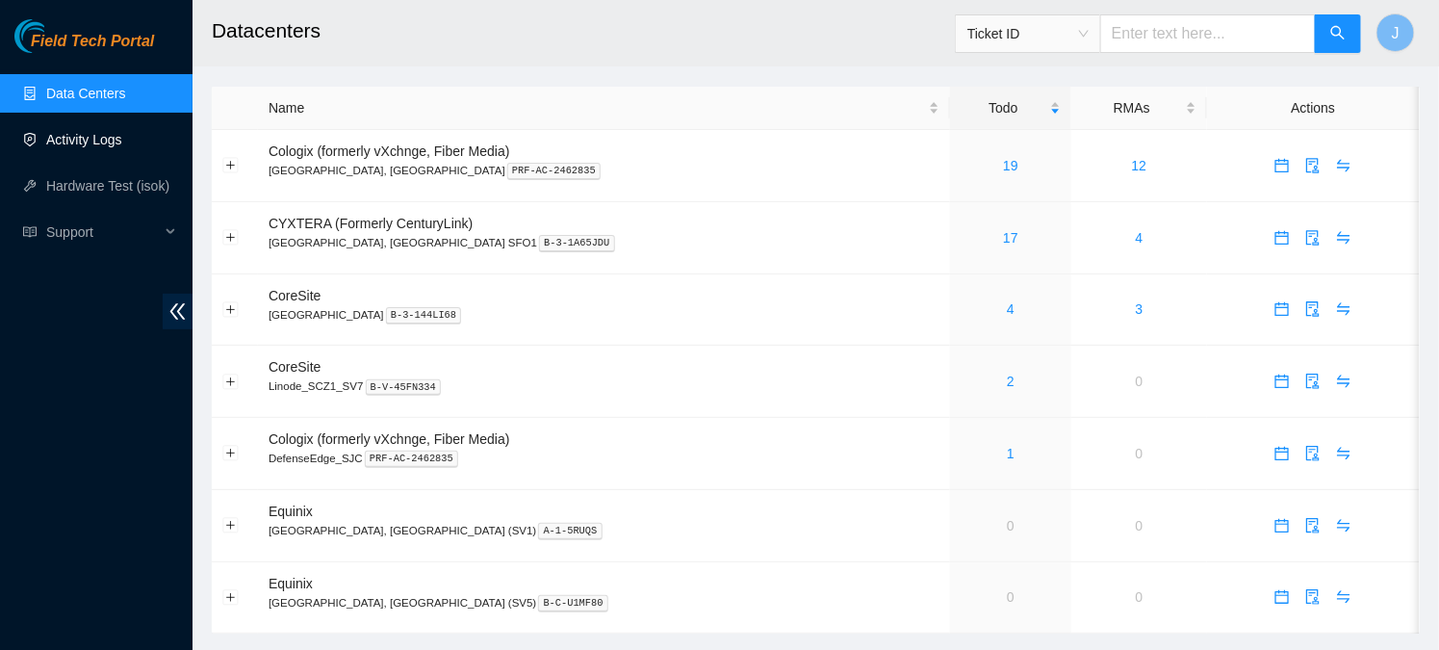
click at [102, 147] on link "Activity Logs" at bounding box center [84, 139] width 76 height 15
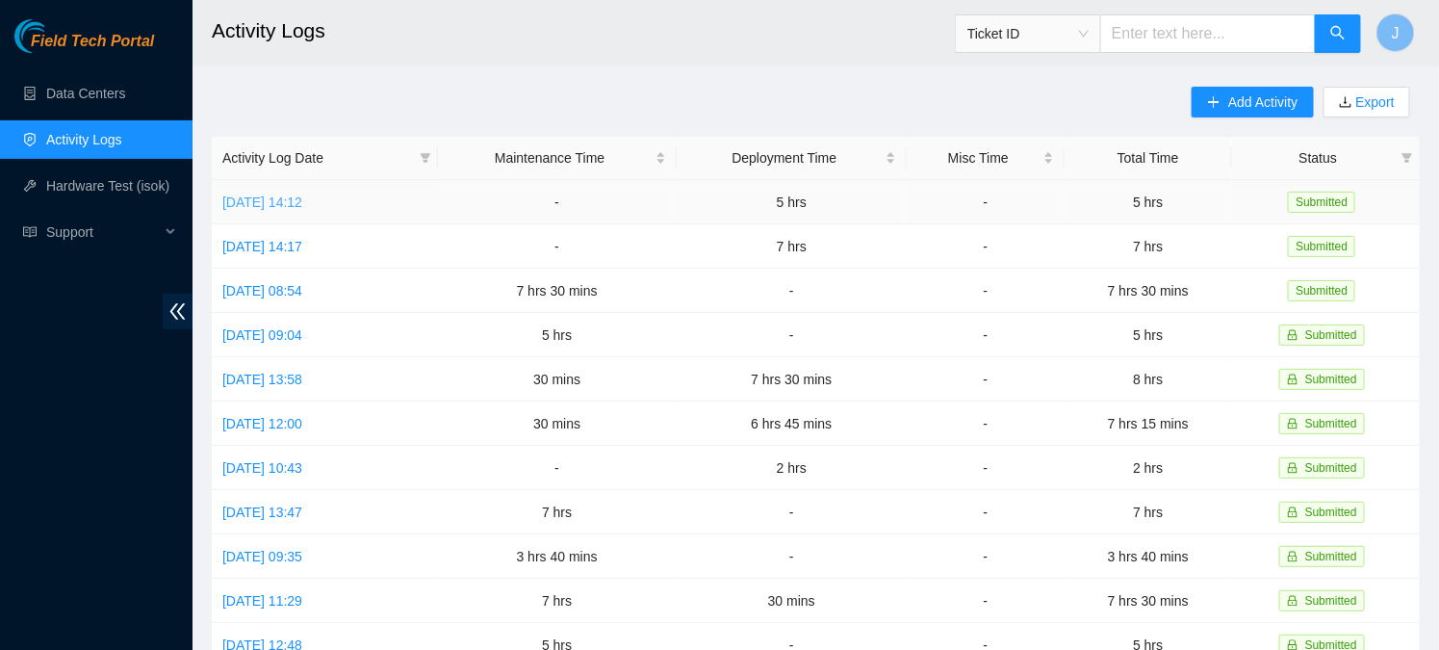
click at [302, 199] on link "[DATE] 14:12" at bounding box center [262, 201] width 80 height 15
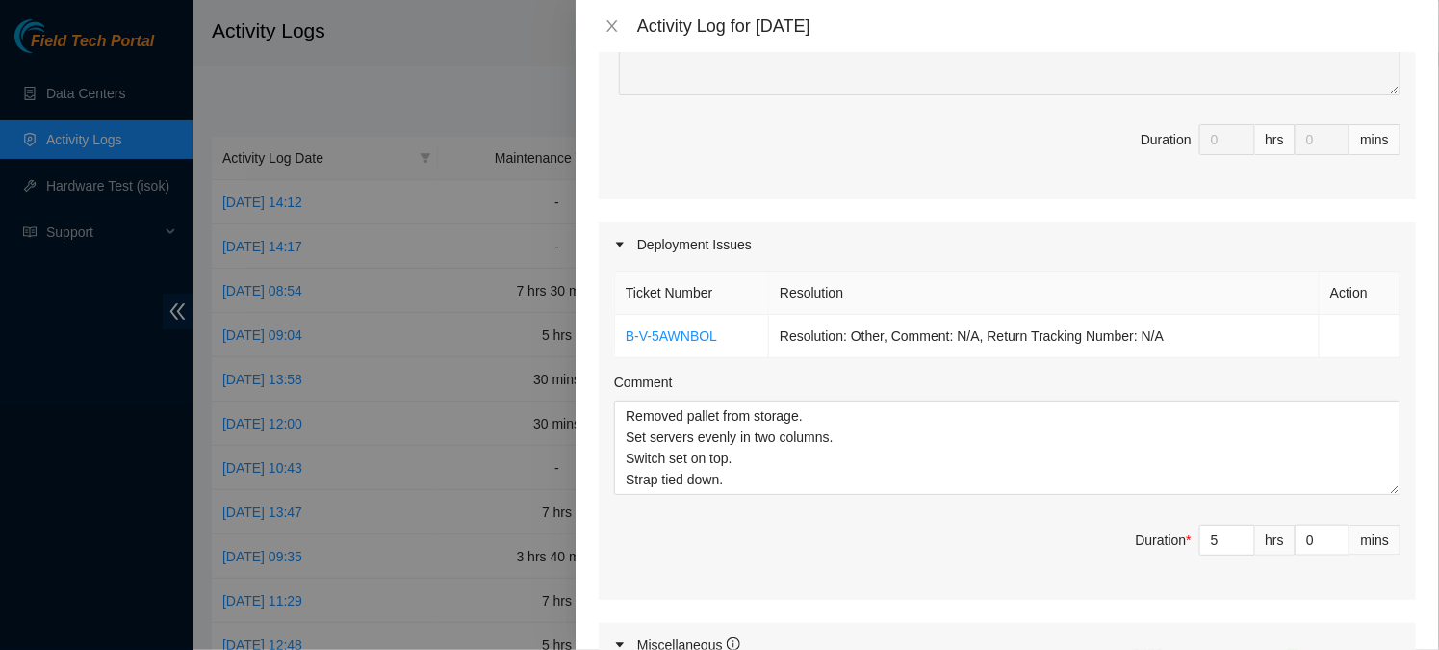
scroll to position [504, 0]
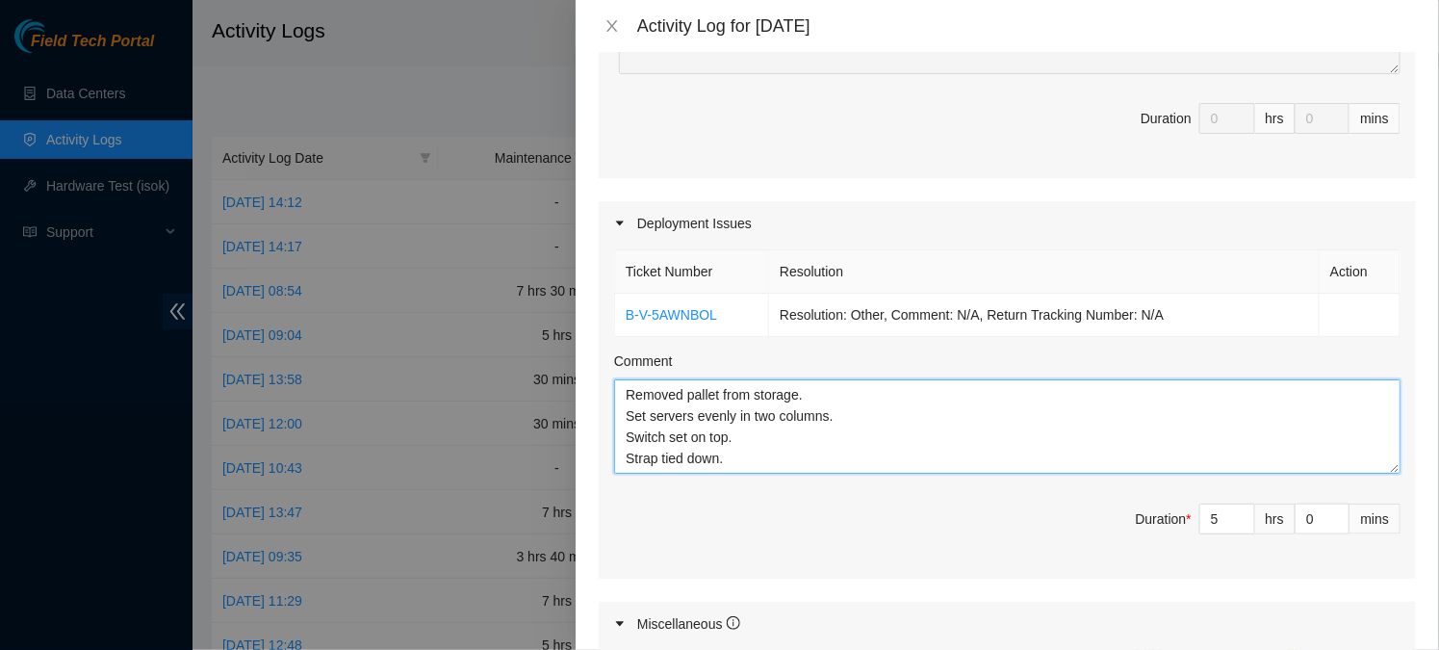
click at [781, 421] on textarea "Removed pallet from storage. Set servers evenly in two columns. Switch set on t…" at bounding box center [1007, 426] width 786 height 94
click at [810, 431] on textarea "Removed pallet from storage. Set servers evenly in two columns. Switch set on t…" at bounding box center [1007, 426] width 786 height 94
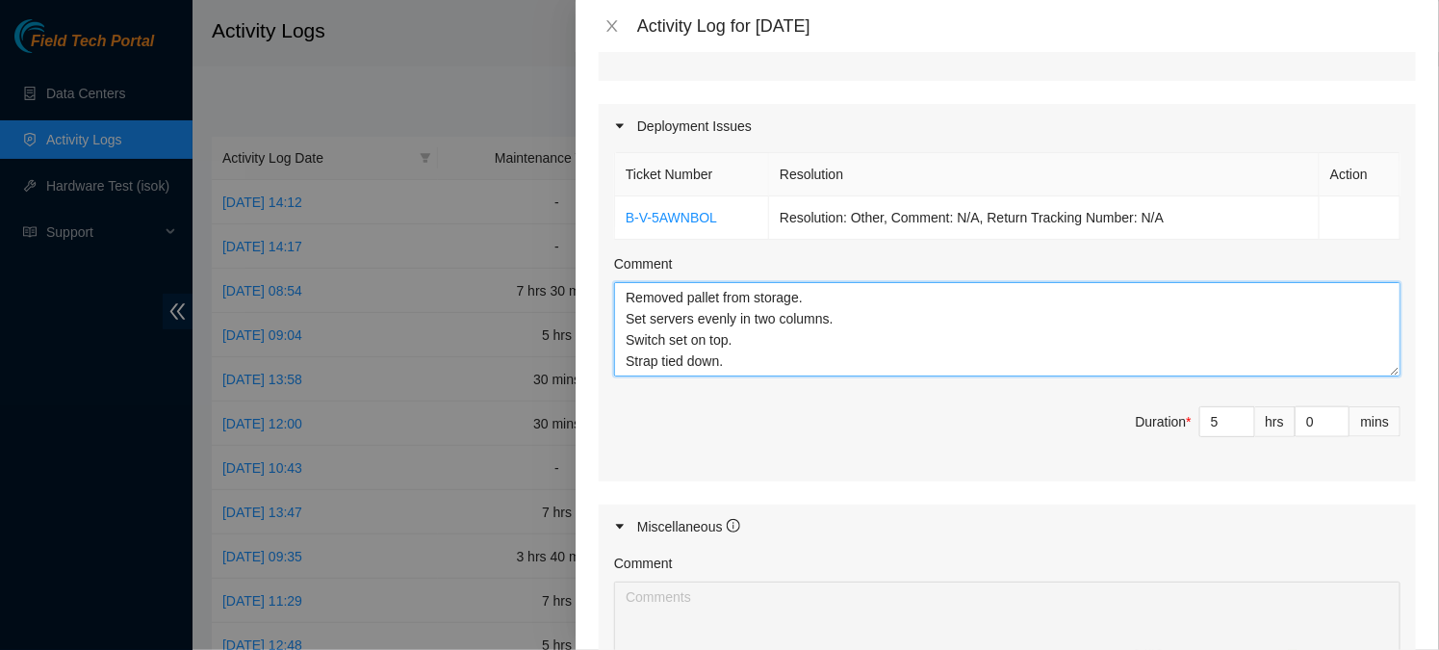
scroll to position [622, 0]
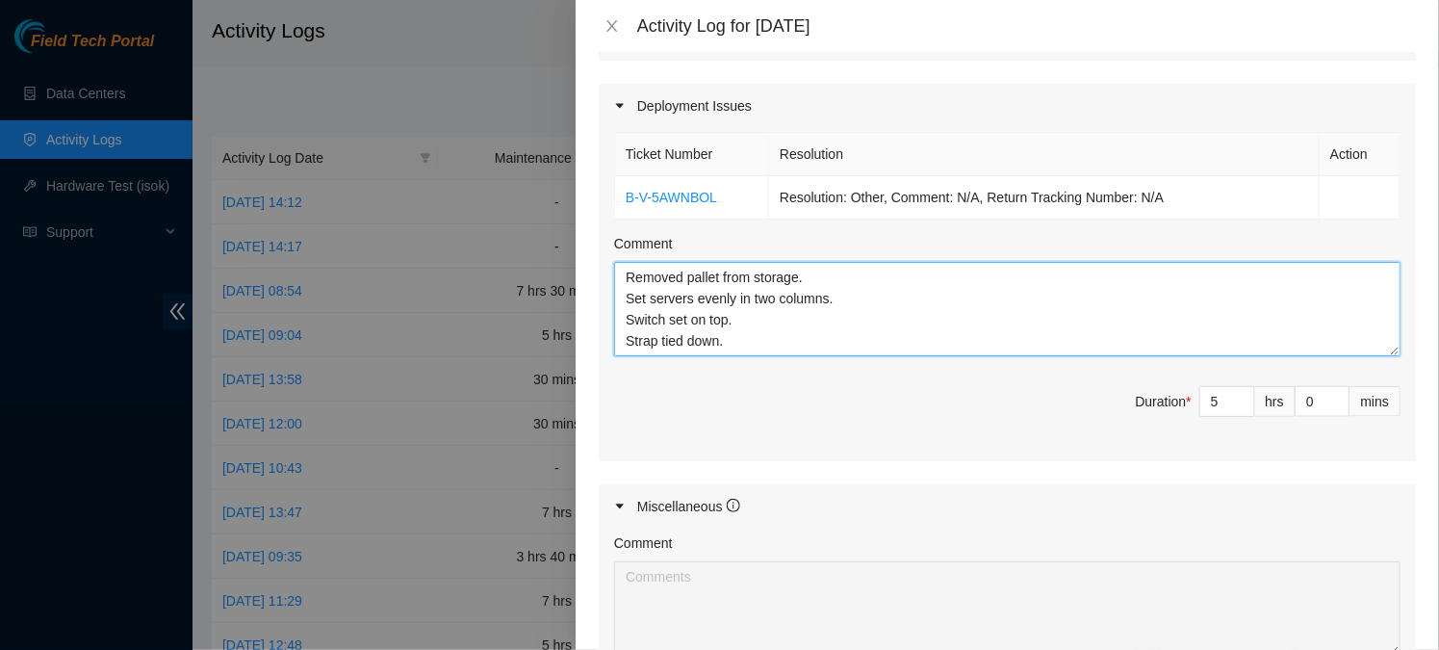
click at [686, 318] on textarea "Removed pallet from storage. Set servers evenly in two columns. Switch set on t…" at bounding box center [1007, 309] width 786 height 94
type textarea "Removed pallet from storage. Set servers evenly in two columns. Switch set on t…"
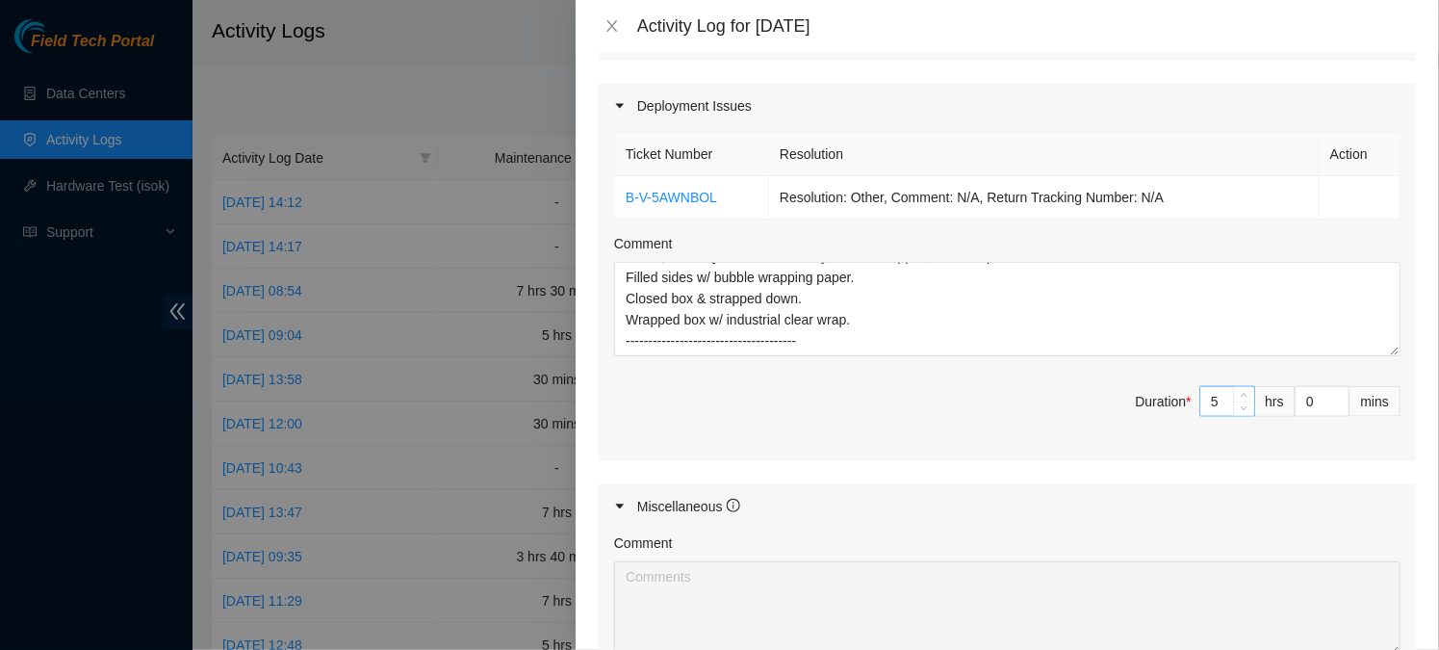
click at [1226, 390] on input "5" at bounding box center [1227, 401] width 54 height 29
type input "0"
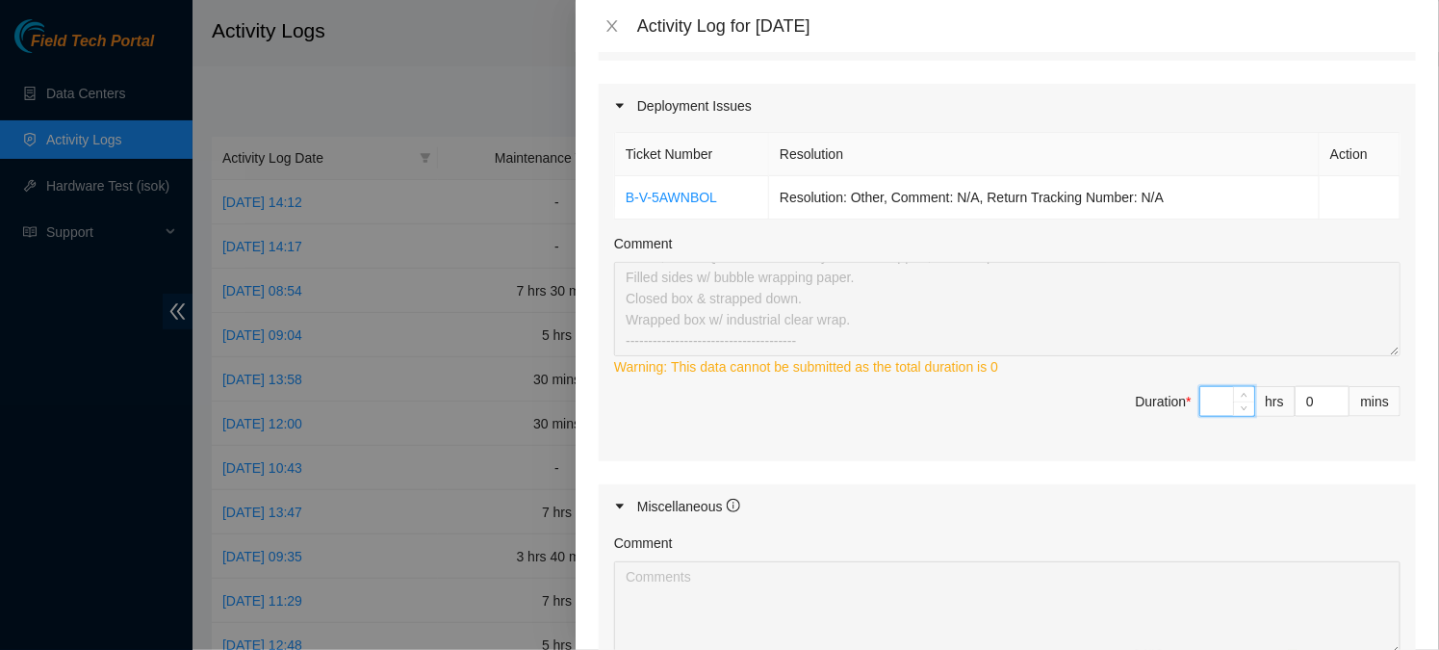
type input "7"
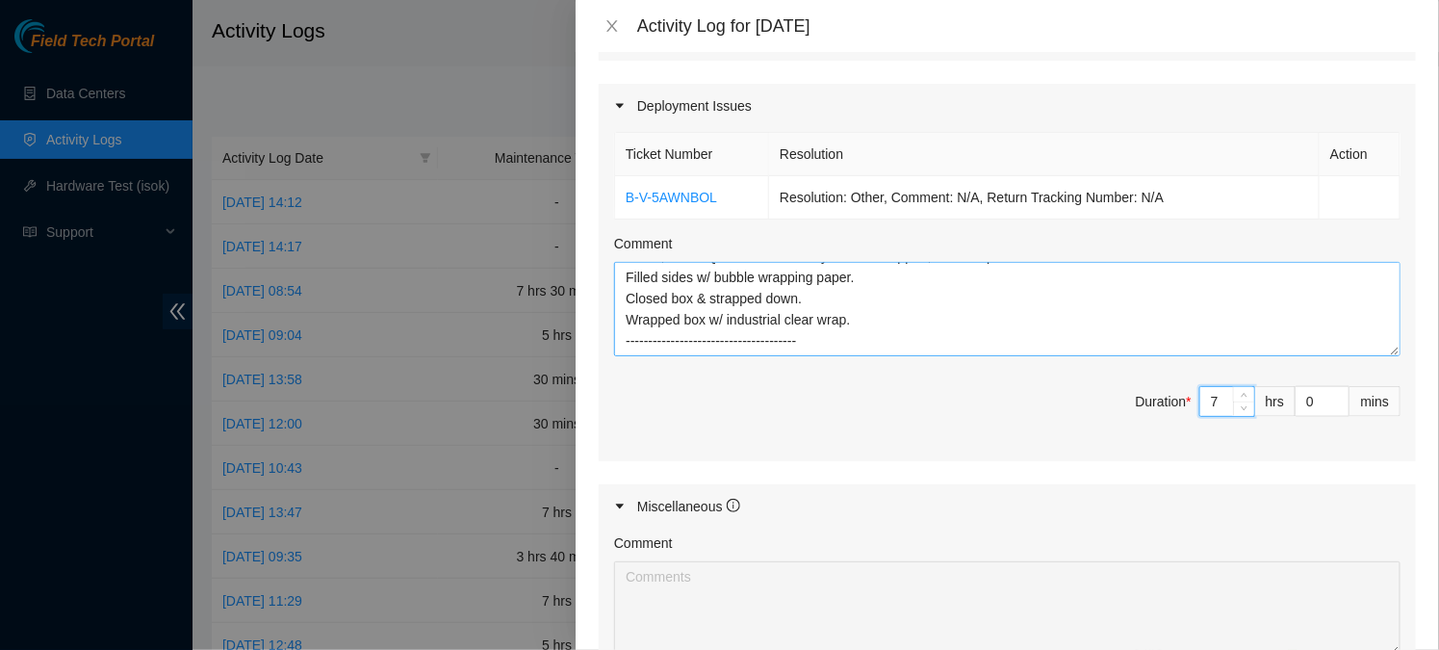
type input "7"
click at [632, 328] on textarea "Removed pallet from storage. Set servers evenly in two columns. Switch set on t…" at bounding box center [1007, 309] width 786 height 94
paste textarea "B-V-5AWNBOL"
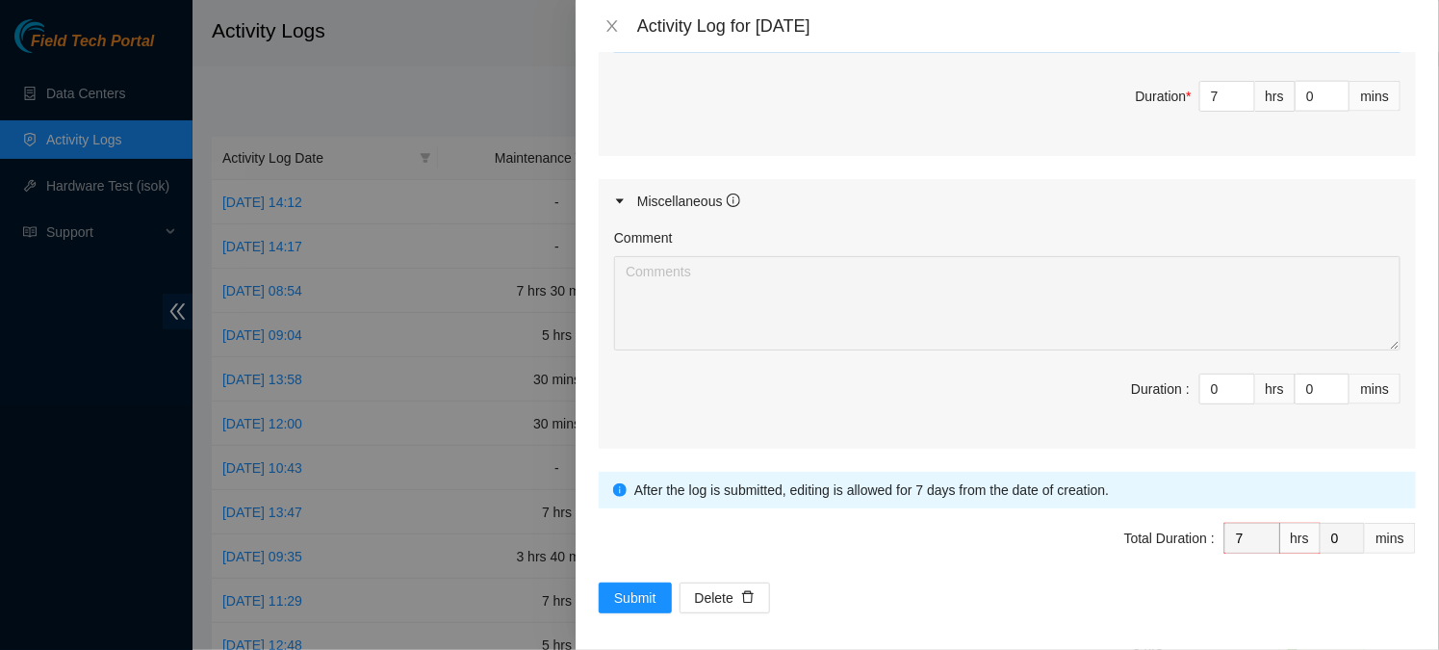
scroll to position [929, 0]
type textarea "Removed pallet from storage. Set servers evenly in two columns. Switch set on t…"
click at [627, 590] on span "Submit" at bounding box center [635, 595] width 42 height 21
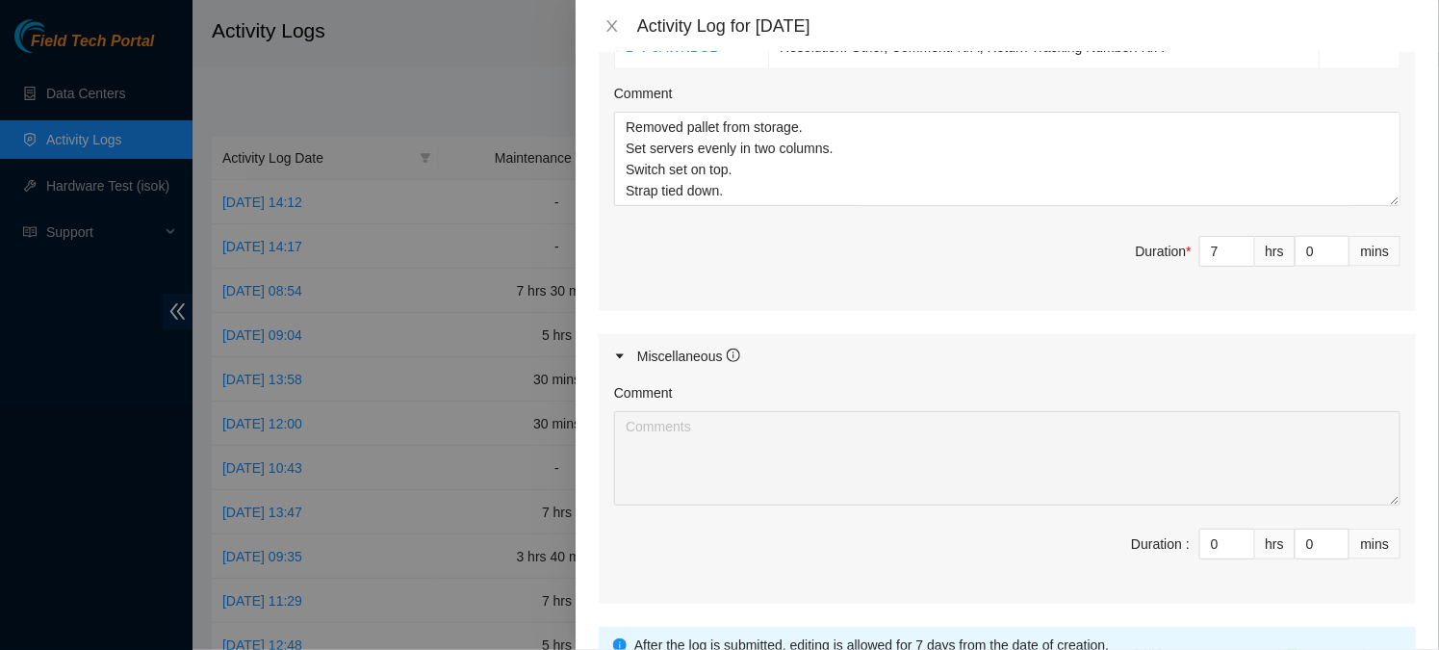
scroll to position [0, 0]
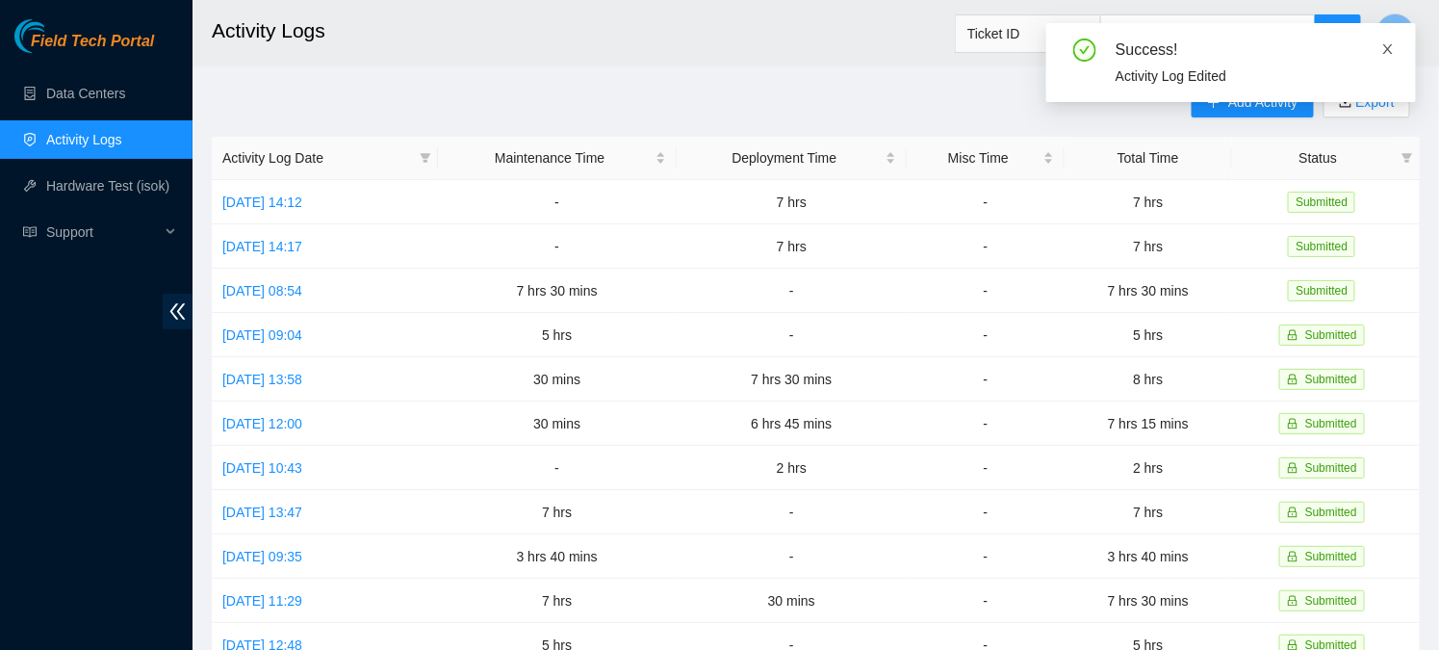
click at [1391, 42] on icon "close" at bounding box center [1387, 48] width 13 height 13
